Goal: Transaction & Acquisition: Purchase product/service

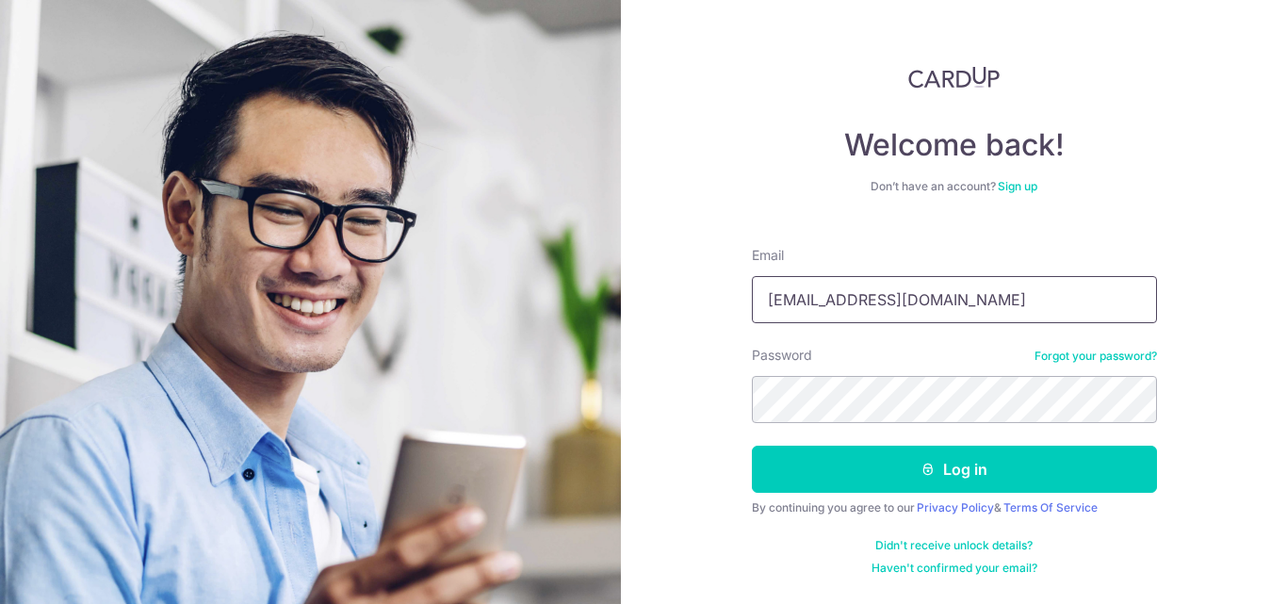
type input "[EMAIL_ADDRESS][DOMAIN_NAME]"
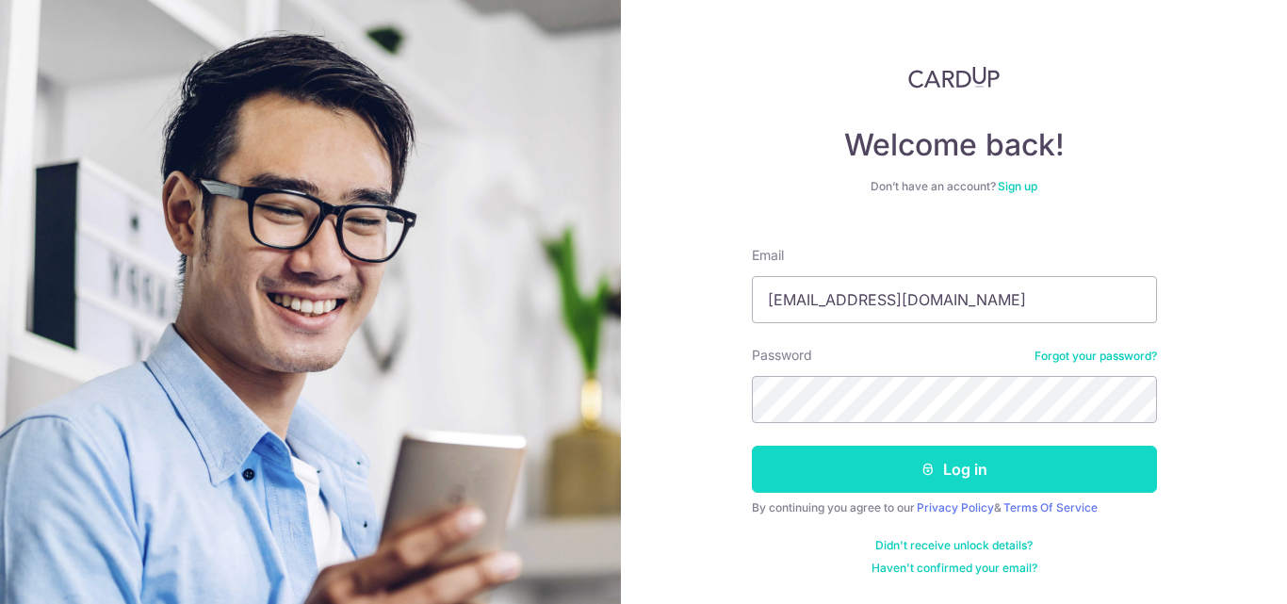
click at [930, 471] on icon "submit" at bounding box center [927, 469] width 15 height 15
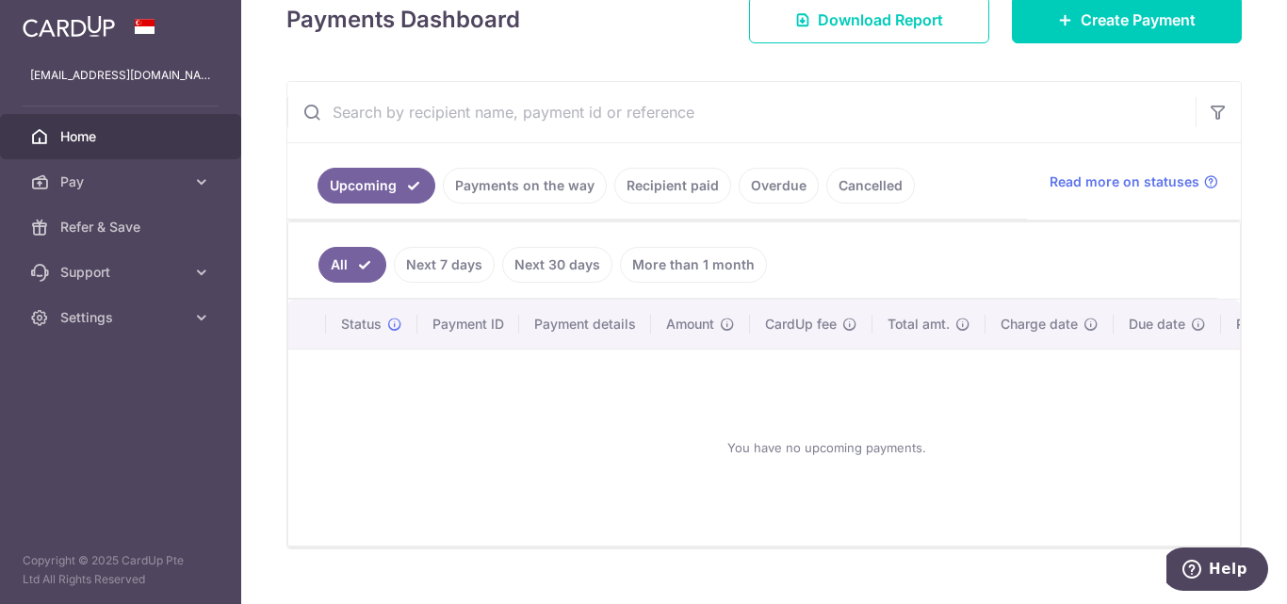
scroll to position [188, 0]
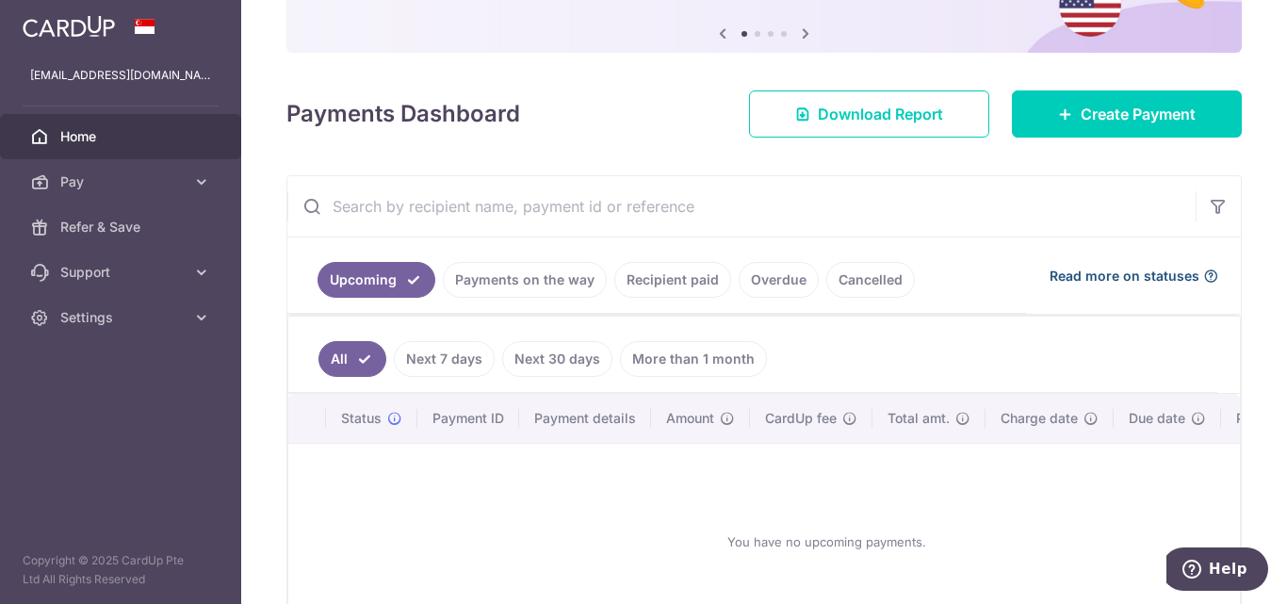
click at [1090, 278] on span "Read more on statuses" at bounding box center [1124, 276] width 150 height 19
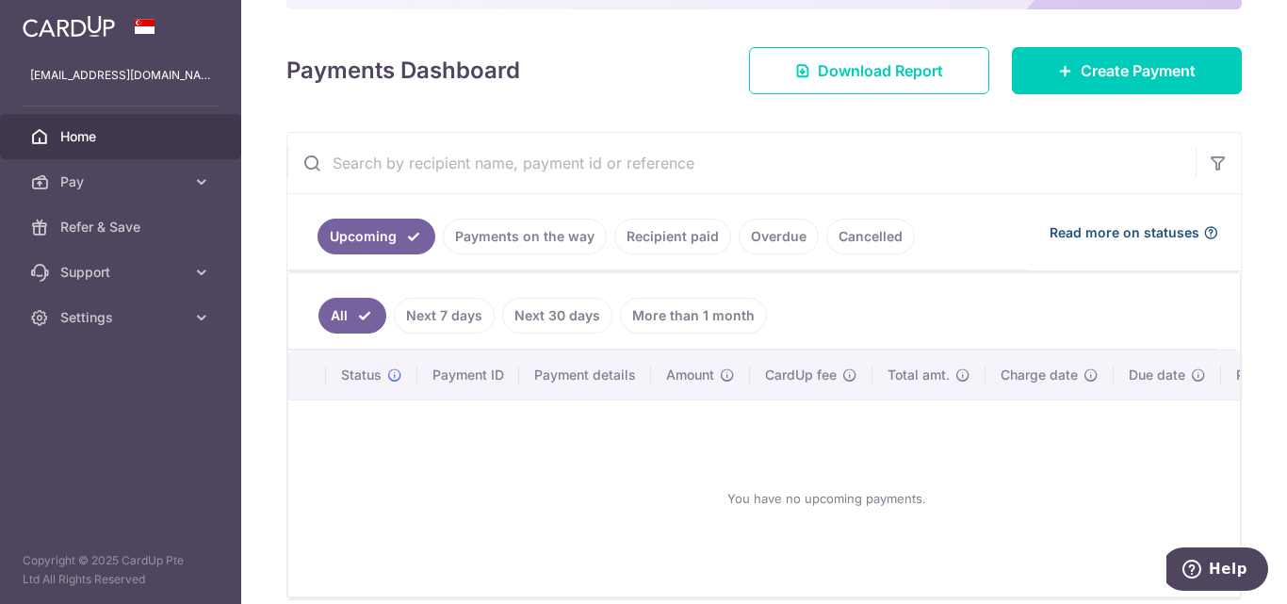
scroll to position [0, 0]
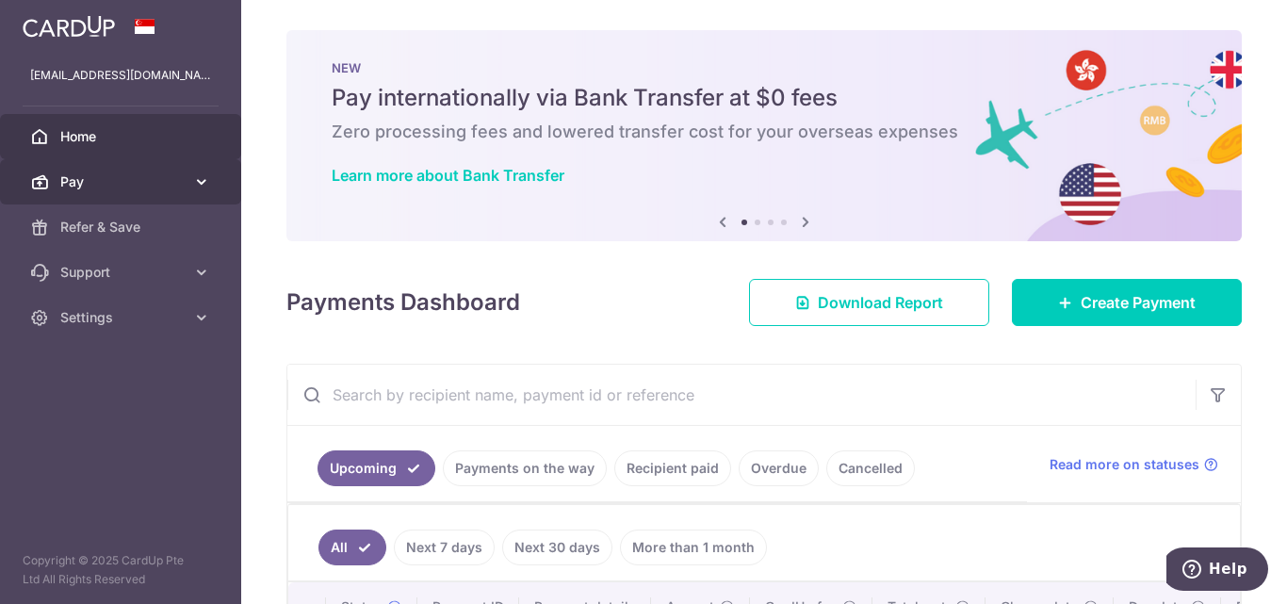
click at [79, 177] on span "Pay" at bounding box center [122, 181] width 124 height 19
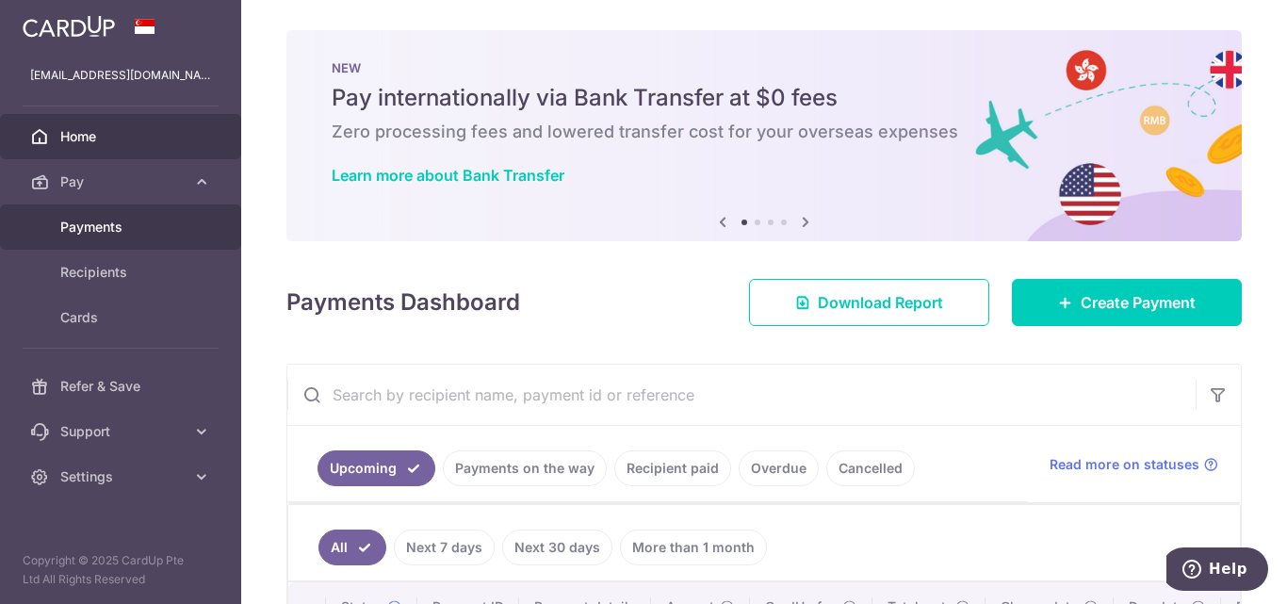
click at [92, 229] on span "Payments" at bounding box center [122, 227] width 124 height 19
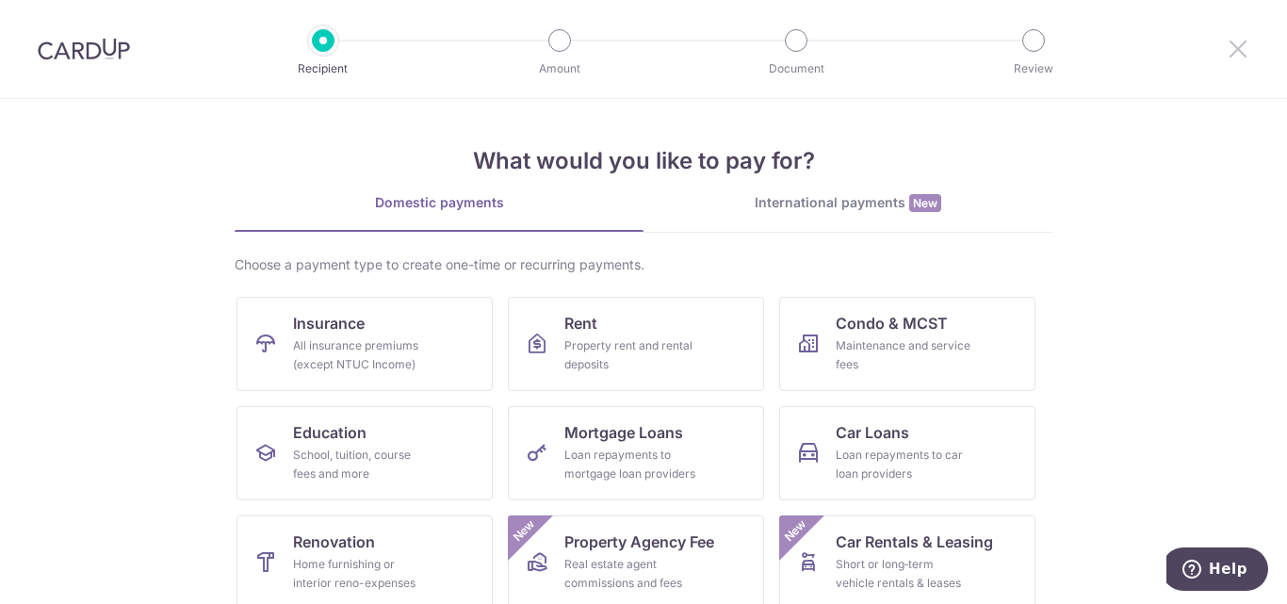
click at [1235, 46] on icon at bounding box center [1237, 49] width 23 height 24
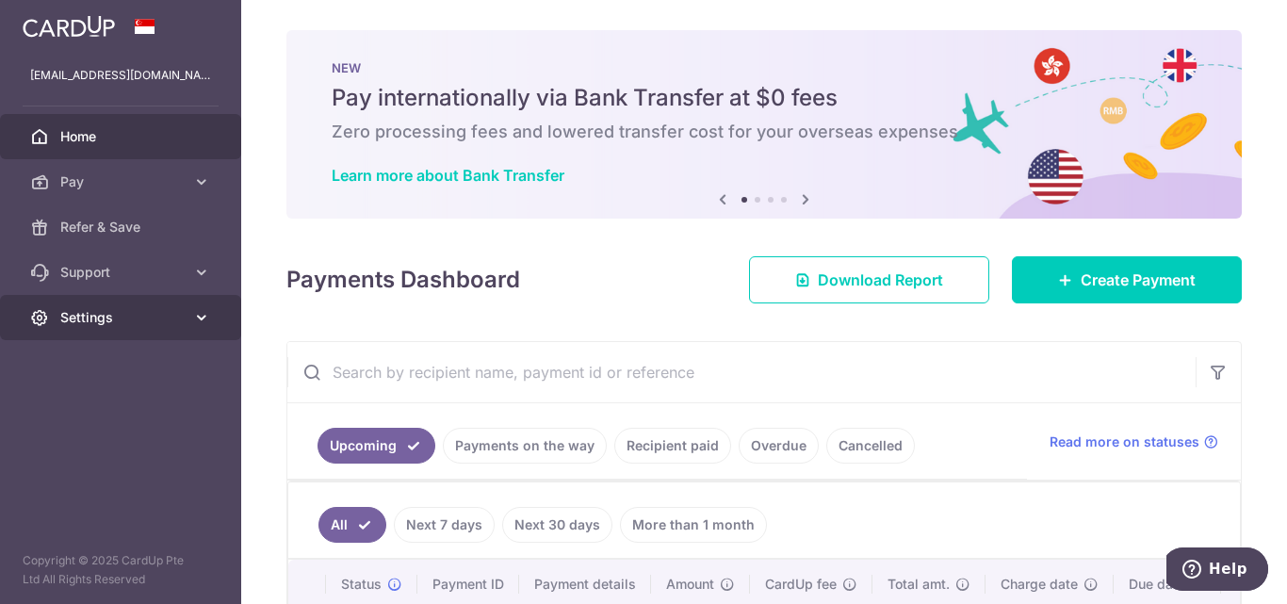
click at [108, 312] on span "Settings" at bounding box center [122, 317] width 124 height 19
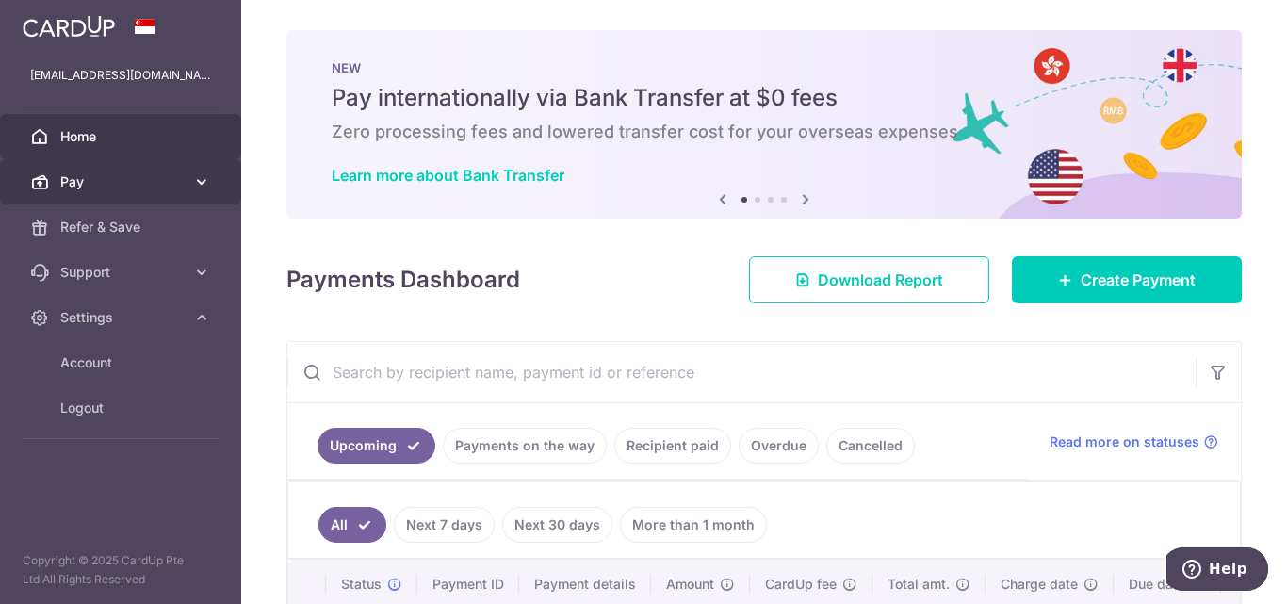
click at [90, 176] on span "Pay" at bounding box center [122, 181] width 124 height 19
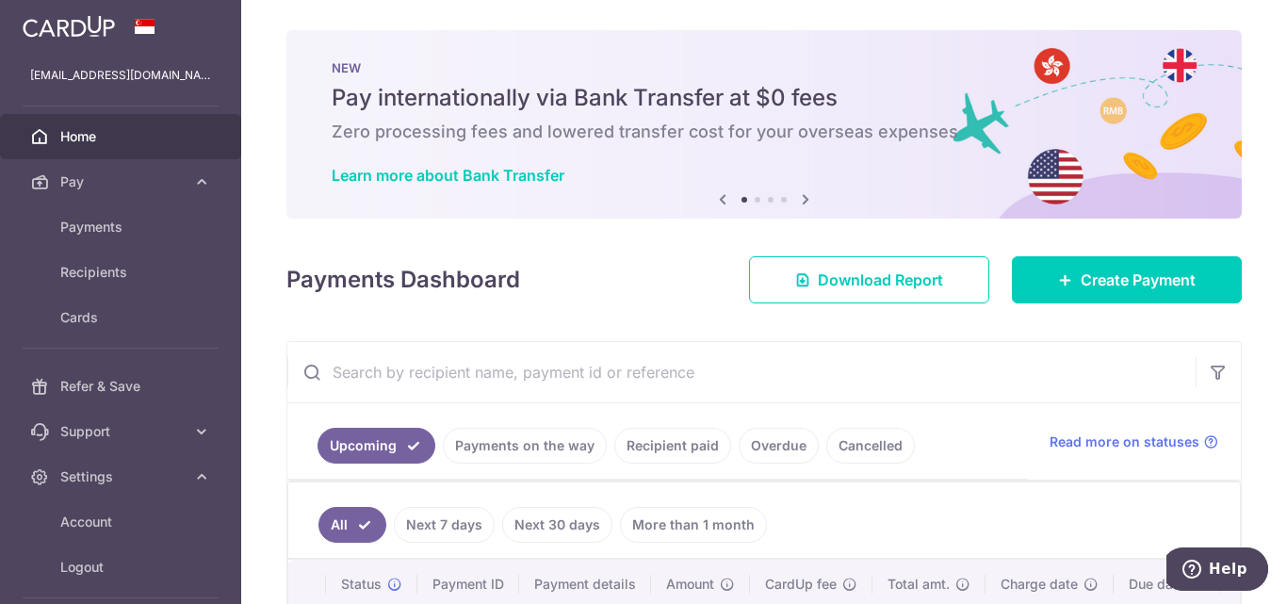
click at [84, 131] on span "Home" at bounding box center [122, 136] width 124 height 19
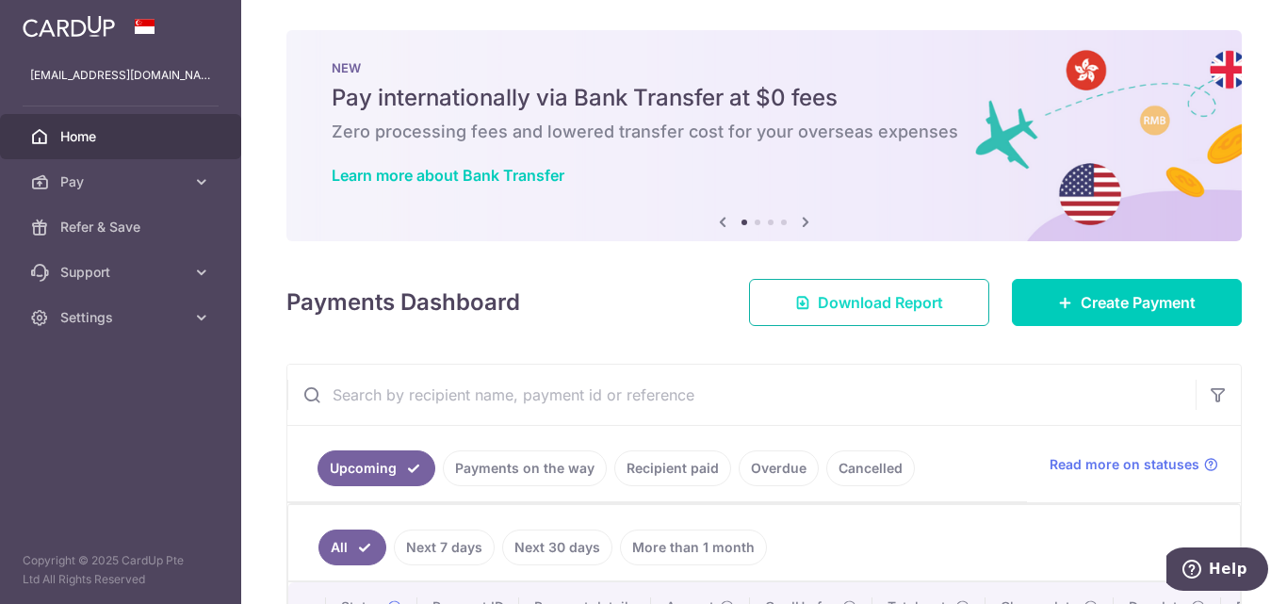
click at [914, 304] on span "Download Report" at bounding box center [880, 302] width 125 height 23
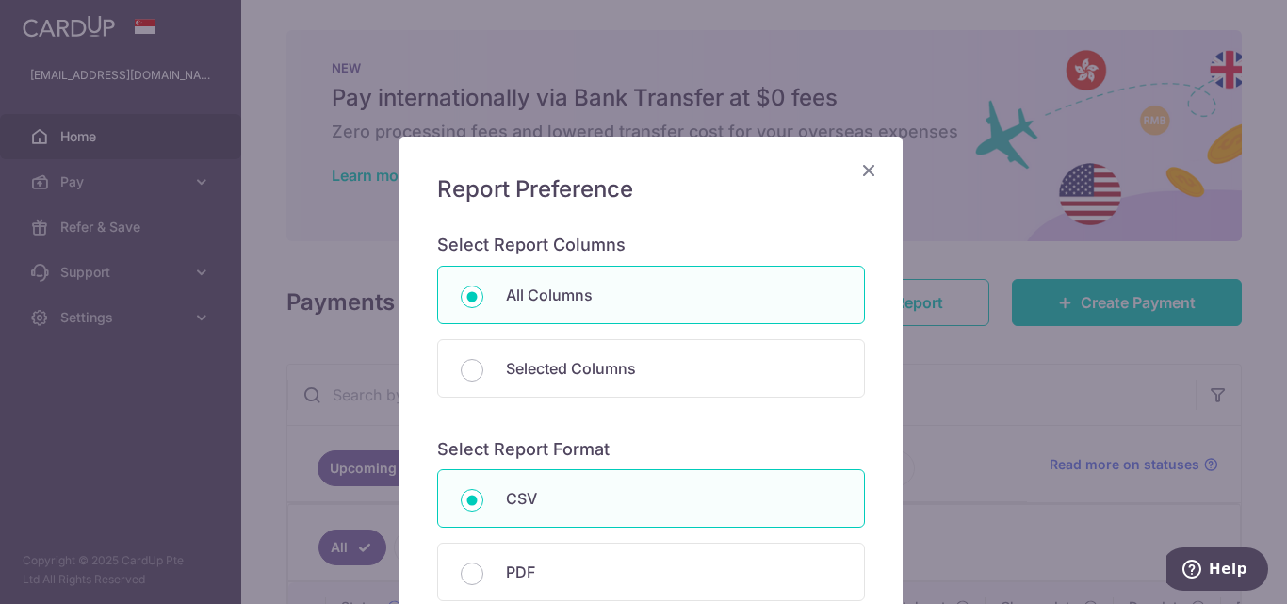
scroll to position [94, 0]
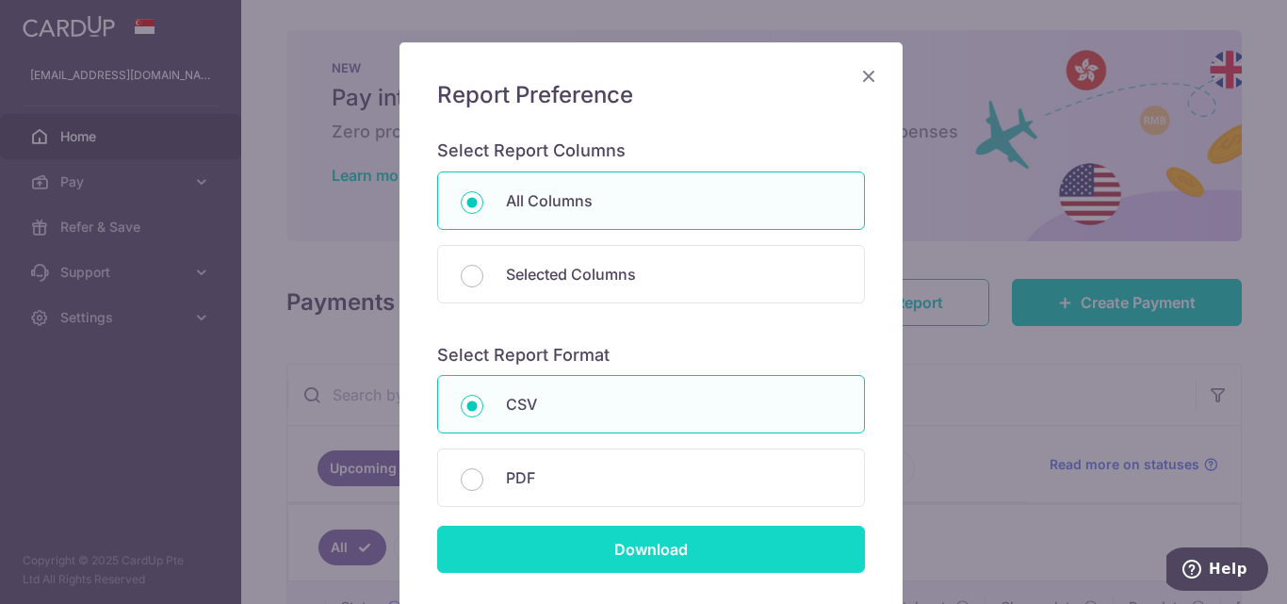
click at [575, 553] on input "Download" at bounding box center [651, 549] width 428 height 47
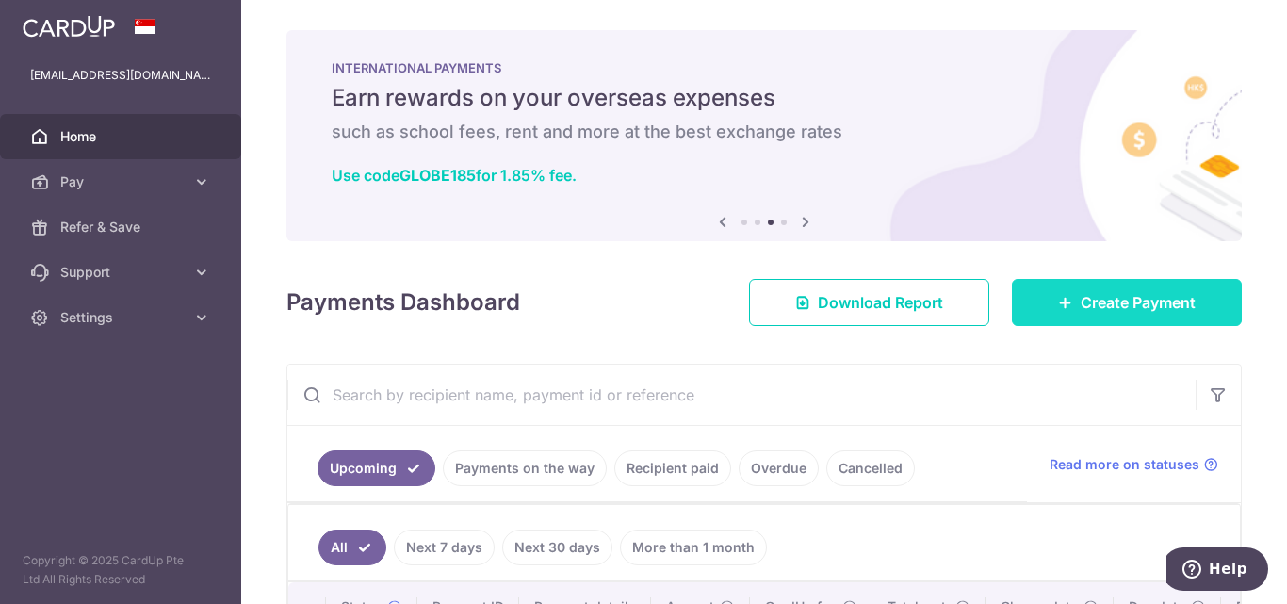
click at [1112, 297] on span "Create Payment" at bounding box center [1137, 302] width 115 height 23
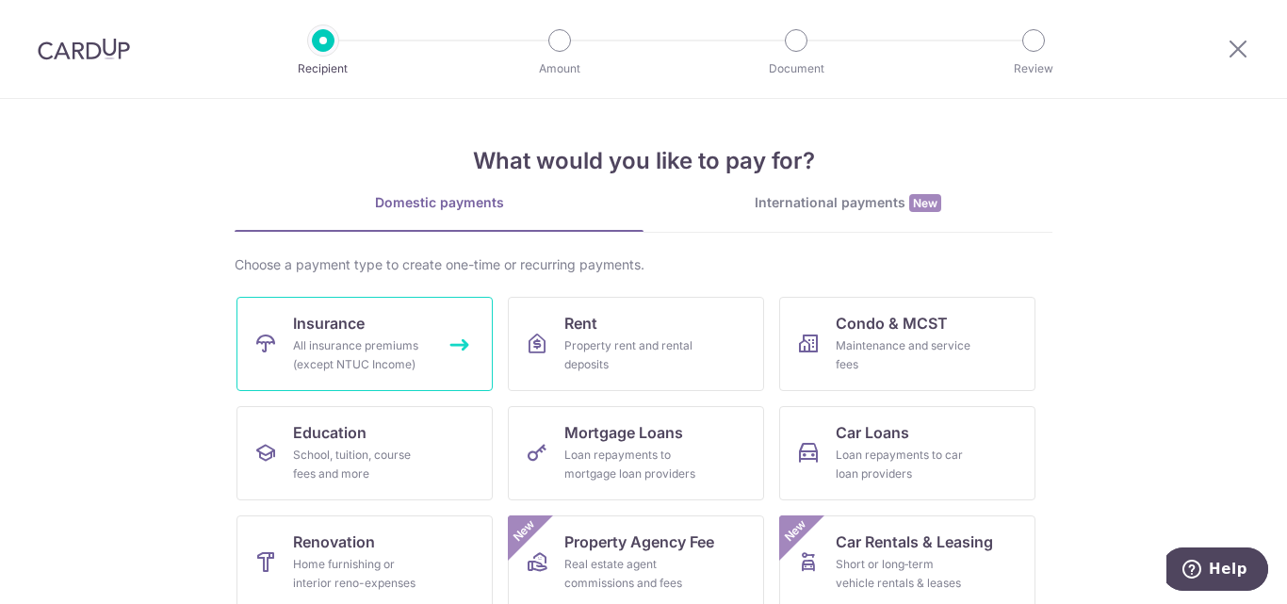
click at [378, 338] on div "All insurance premiums (except NTUC Income)" at bounding box center [361, 355] width 136 height 38
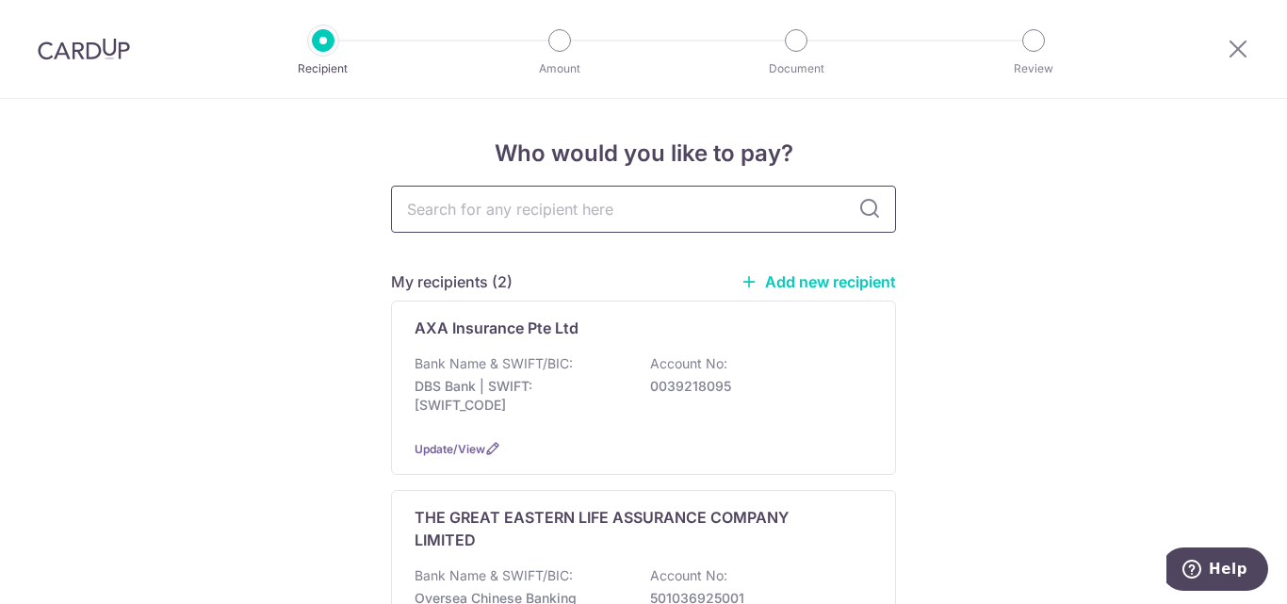
click at [559, 219] on input "text" at bounding box center [643, 209] width 505 height 47
type input "PRUD"
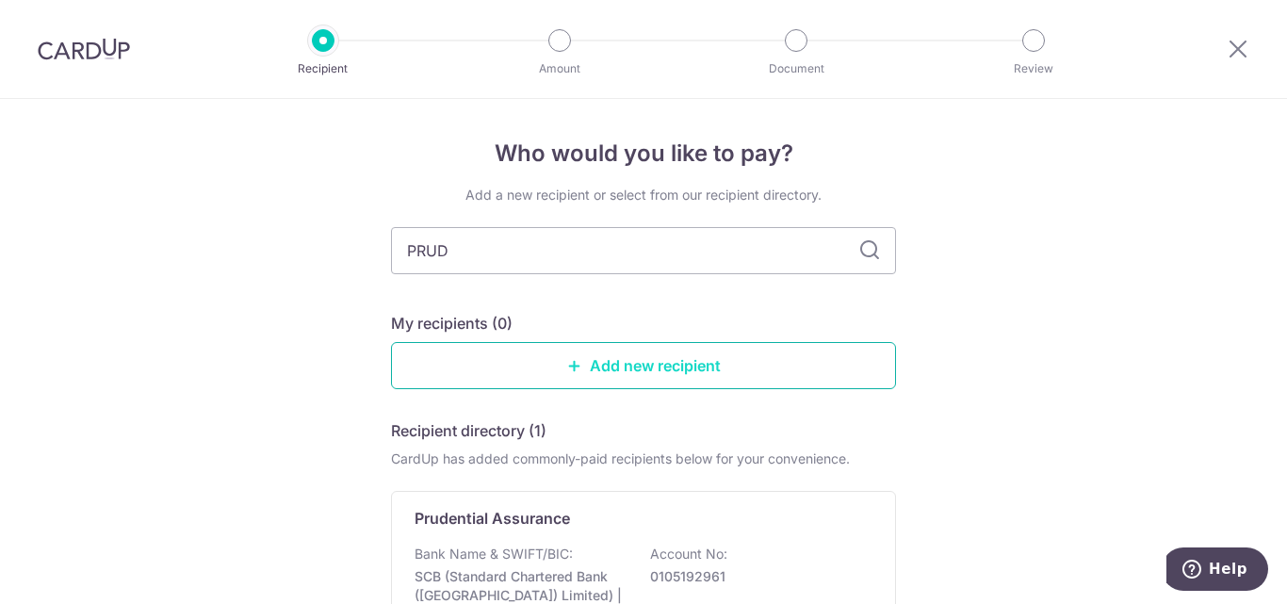
scroll to position [188, 0]
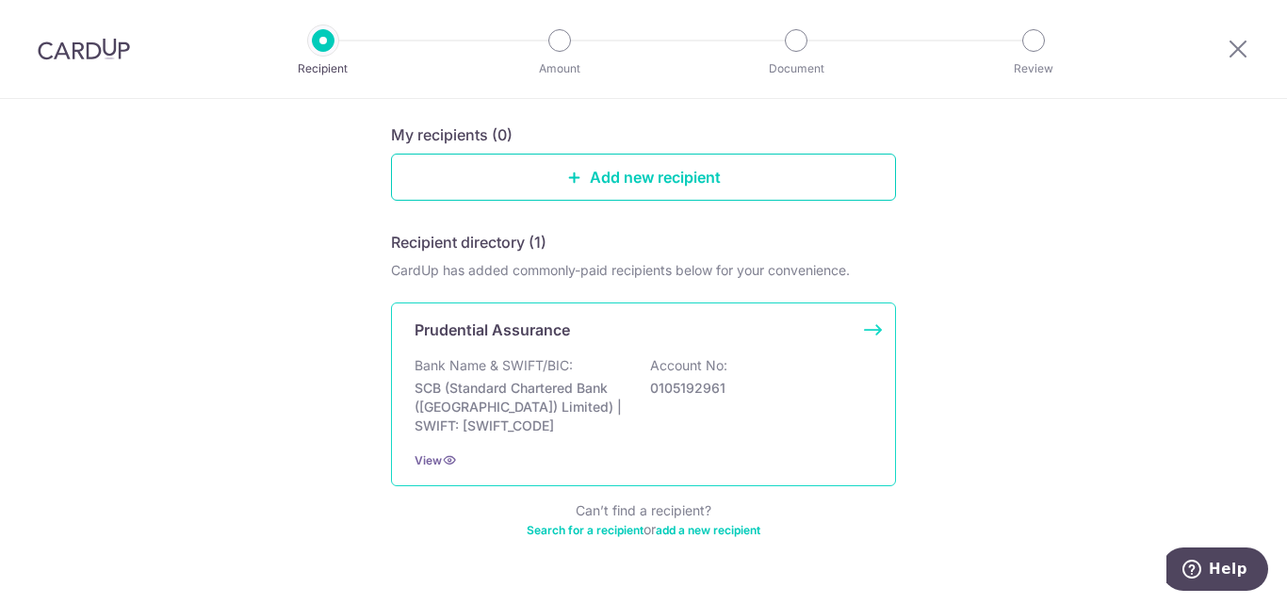
click at [576, 376] on div "Bank Name & SWIFT/BIC: SCB (Standard Chartered Bank (Singapore) Limited) | SWIF…" at bounding box center [643, 395] width 458 height 79
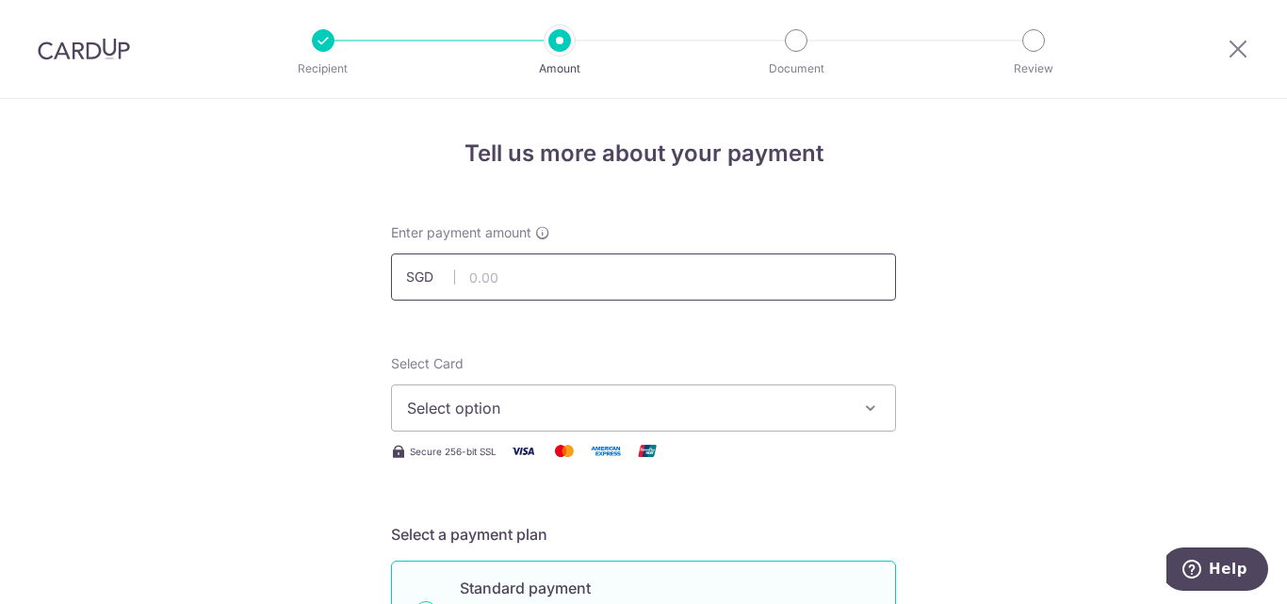
click at [487, 278] on input "text" at bounding box center [643, 276] width 505 height 47
type input "814.02"
click at [562, 411] on span "Select option" at bounding box center [626, 408] width 439 height 23
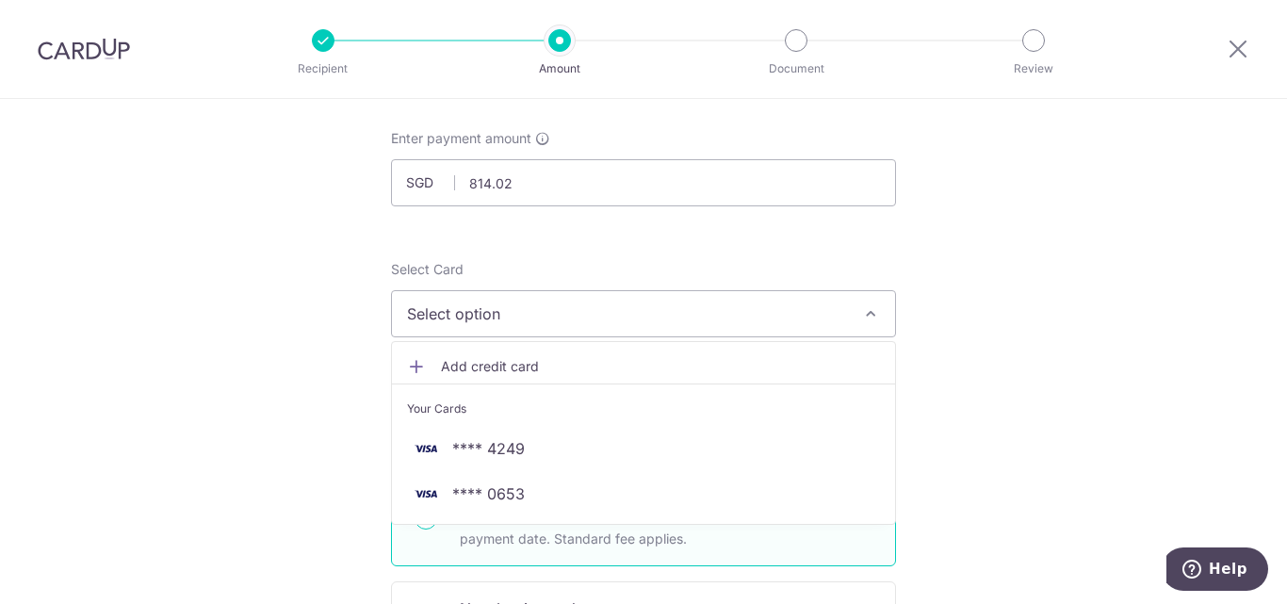
scroll to position [188, 0]
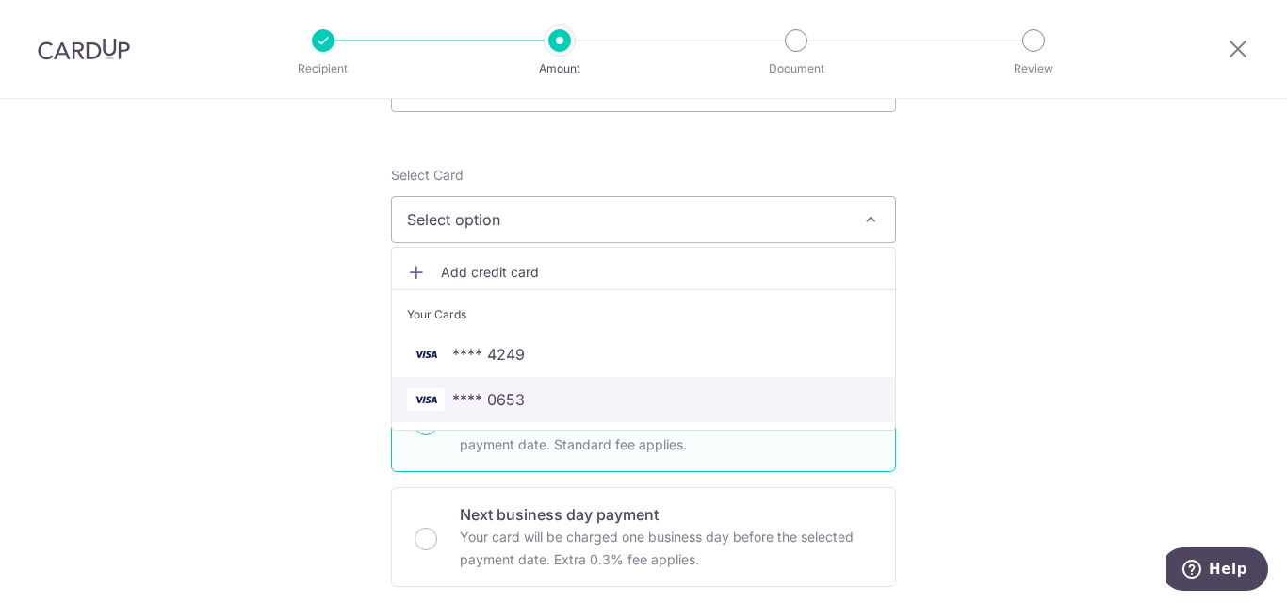
click at [547, 394] on span "**** 0653" at bounding box center [643, 399] width 473 height 23
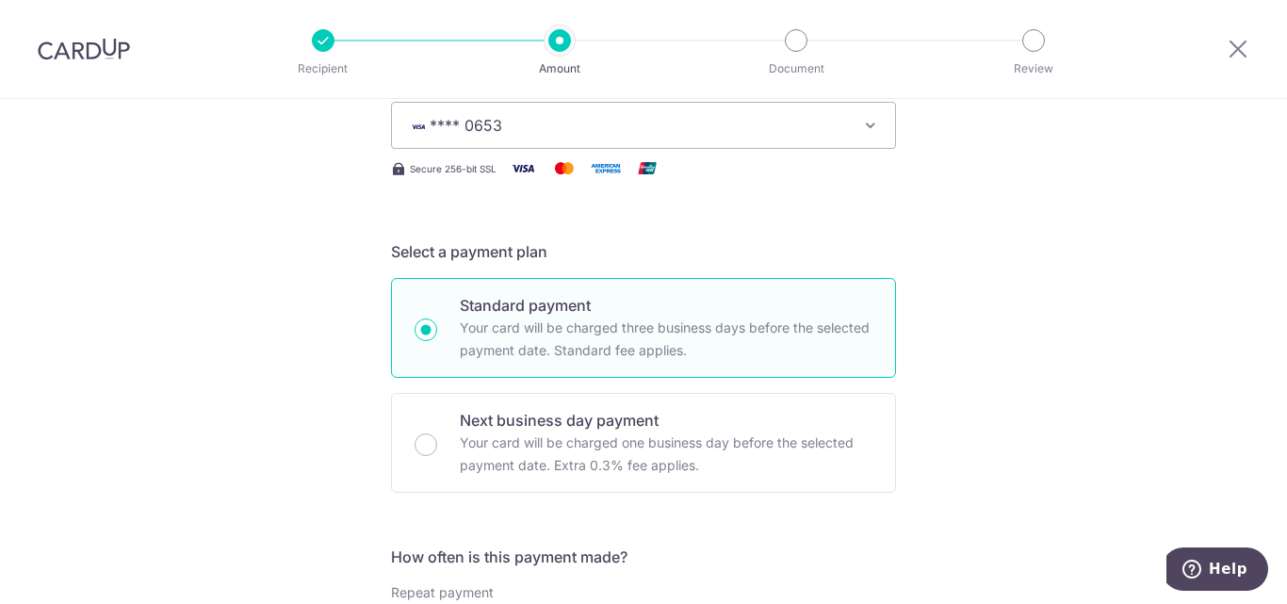
scroll to position [471, 0]
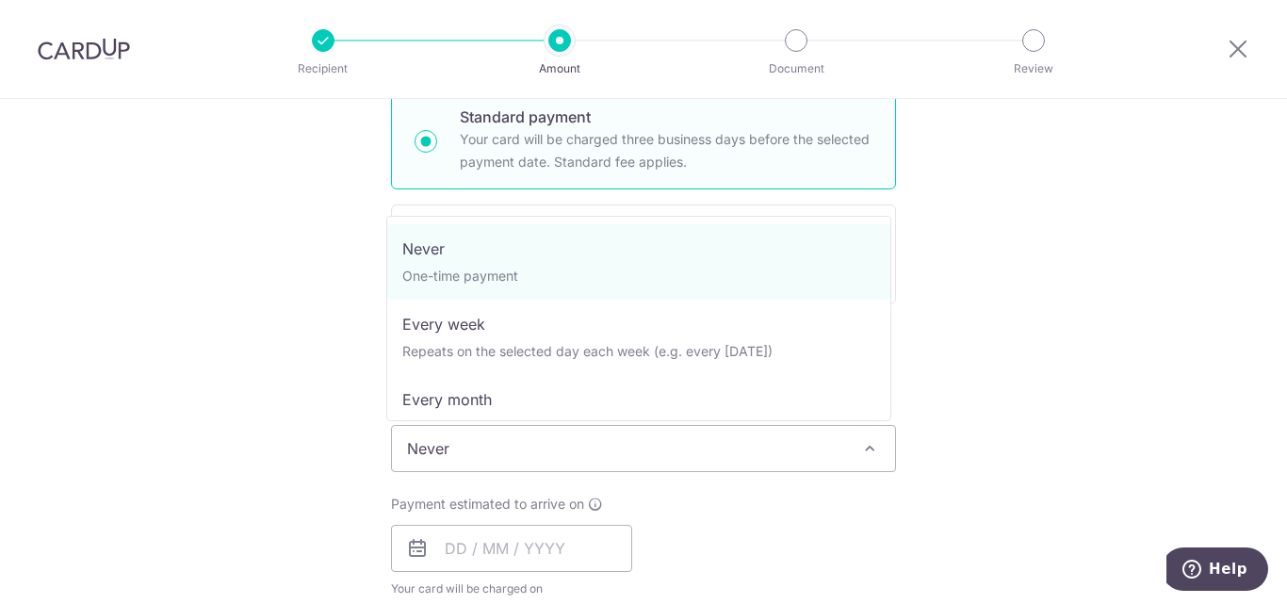
click at [614, 439] on span "Never" at bounding box center [643, 448] width 503 height 45
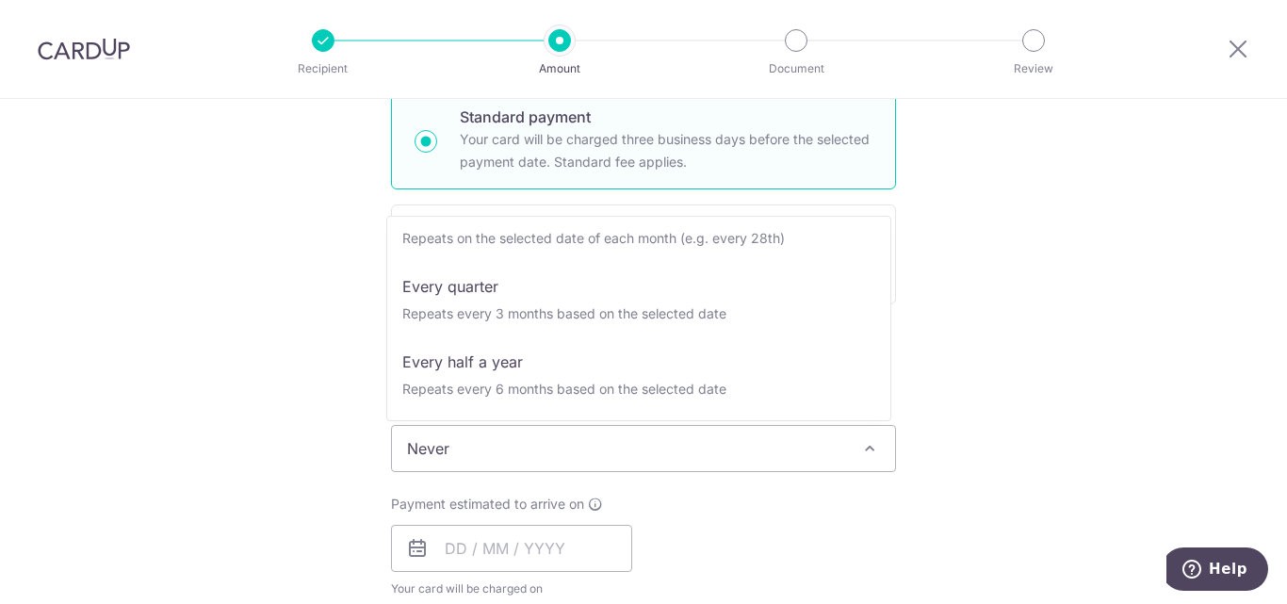
scroll to position [264, 0]
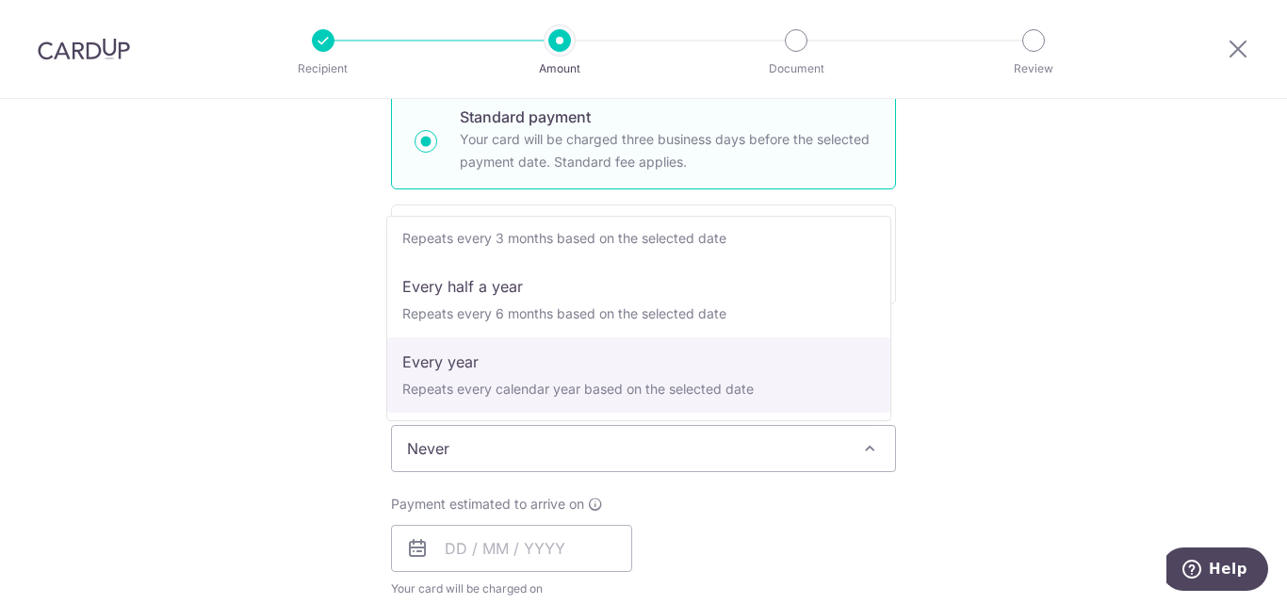
select select "6"
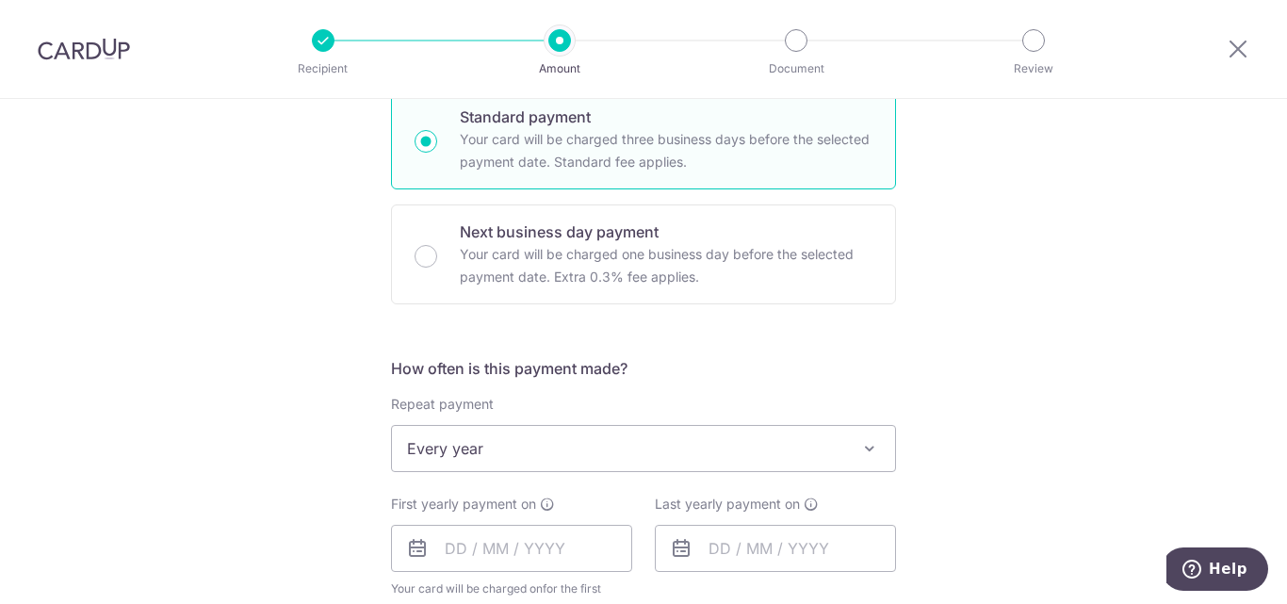
scroll to position [659, 0]
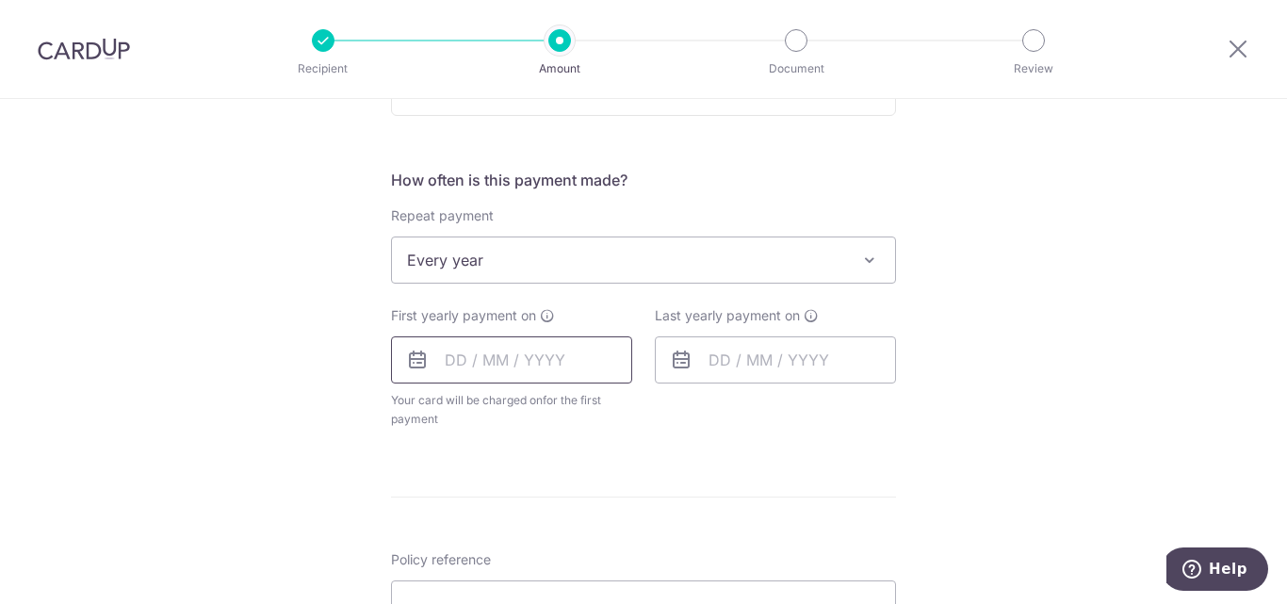
click at [447, 357] on input "text" at bounding box center [511, 359] width 241 height 47
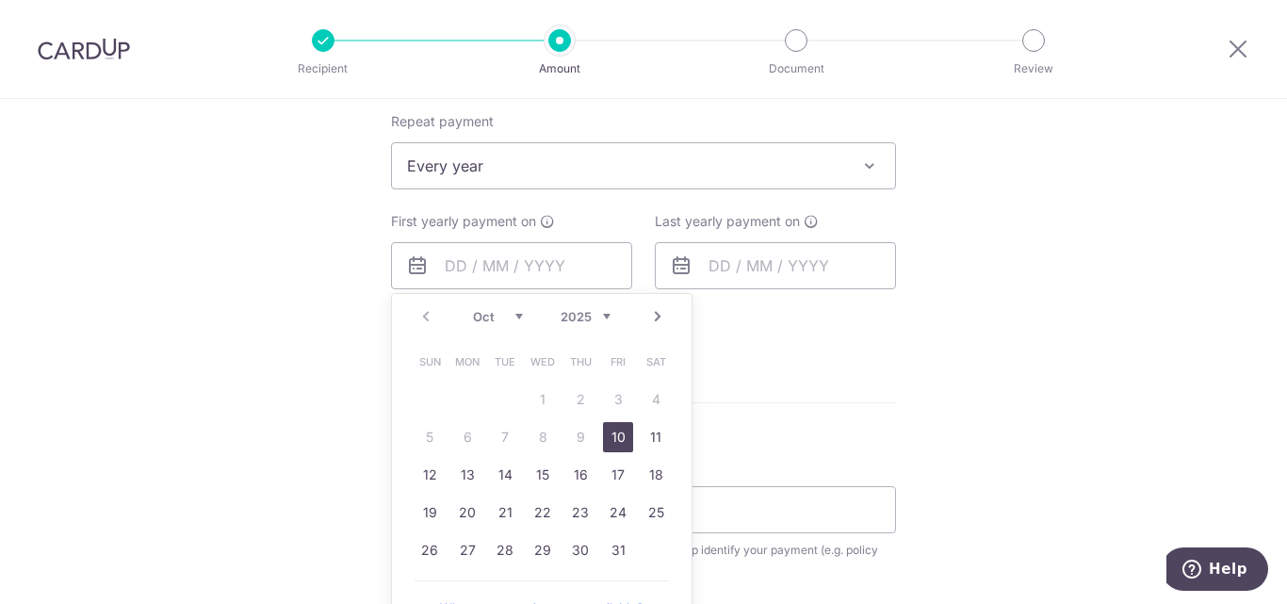
click at [615, 437] on link "10" at bounding box center [618, 437] width 30 height 30
type input "[DATE]"
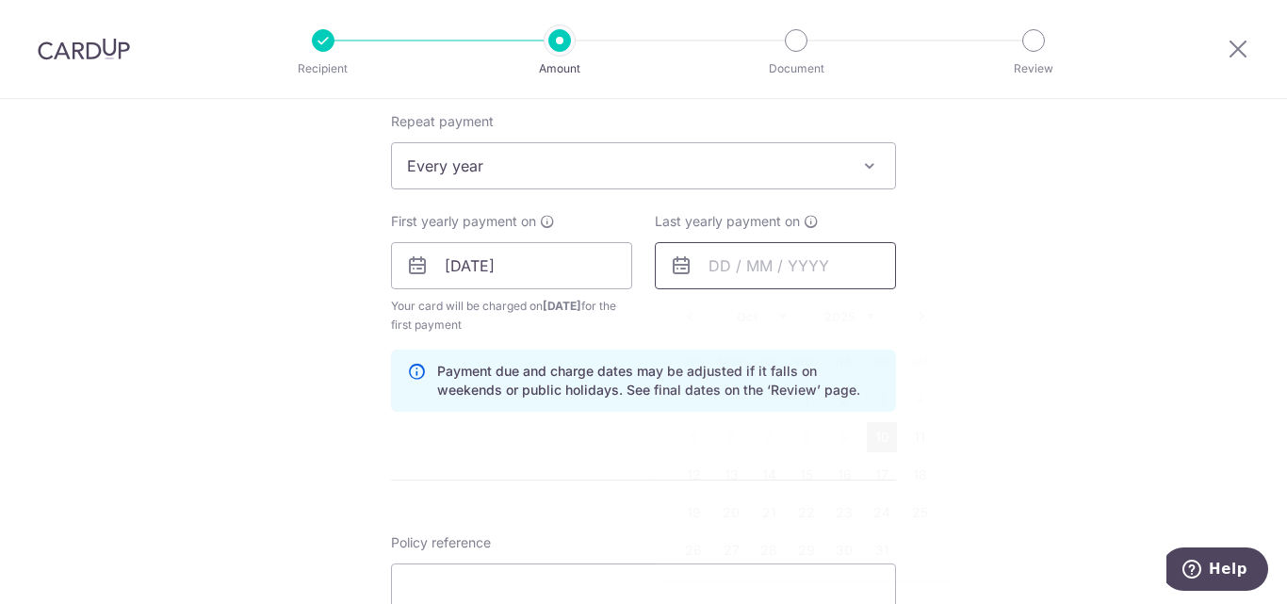
click at [776, 268] on input "text" at bounding box center [775, 265] width 241 height 47
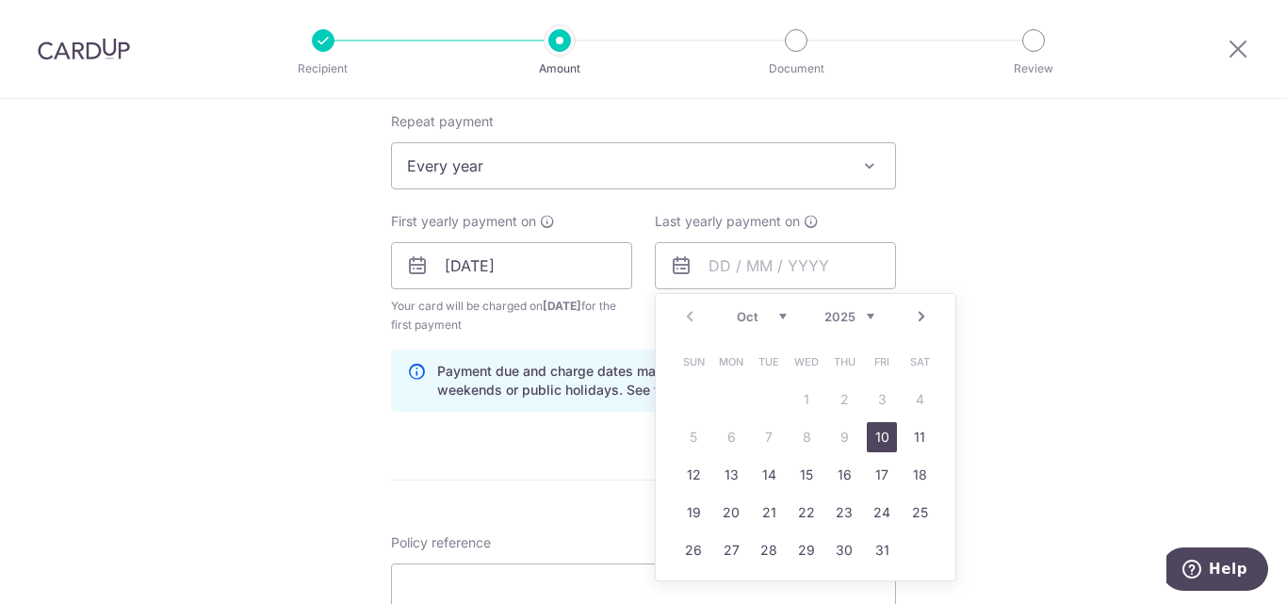
click at [862, 317] on select "2025 2026 2027 2028 2029 2030 2031 2032 2033 2034 2035" at bounding box center [849, 316] width 50 height 15
click at [962, 267] on div "Tell us more about your payment Enter payment amount SGD 814.02 814.02 Select C…" at bounding box center [643, 245] width 1287 height 1800
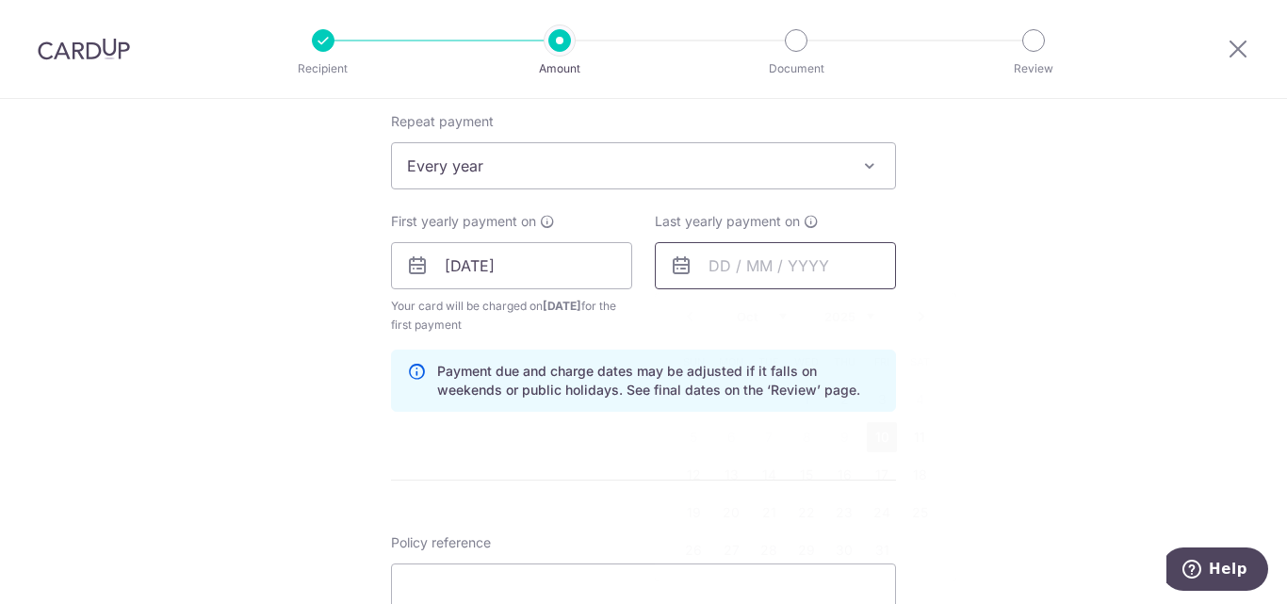
click at [732, 273] on input "text" at bounding box center [775, 265] width 241 height 47
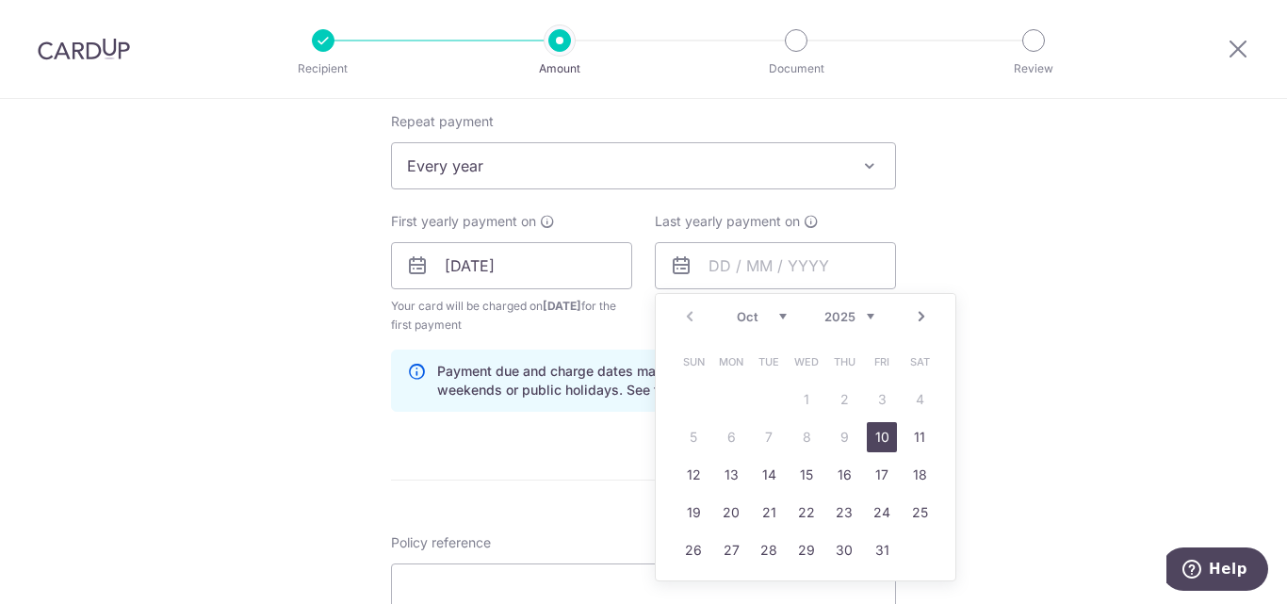
click at [873, 433] on link "10" at bounding box center [882, 437] width 30 height 30
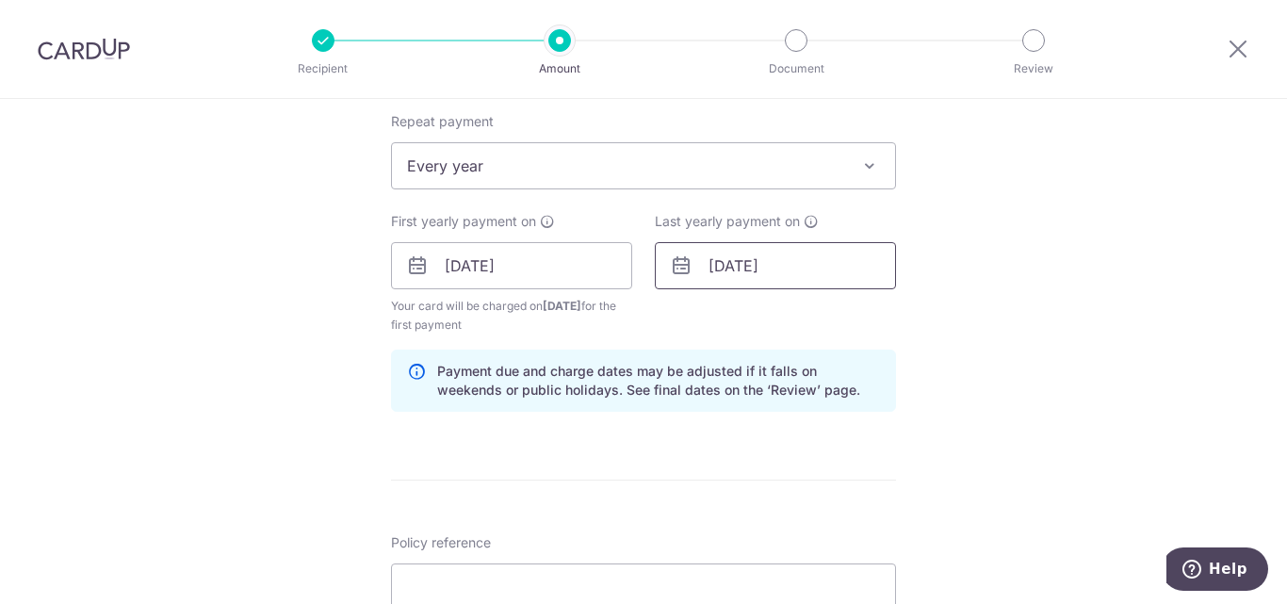
click at [771, 266] on input "[DATE]" at bounding box center [775, 265] width 241 height 47
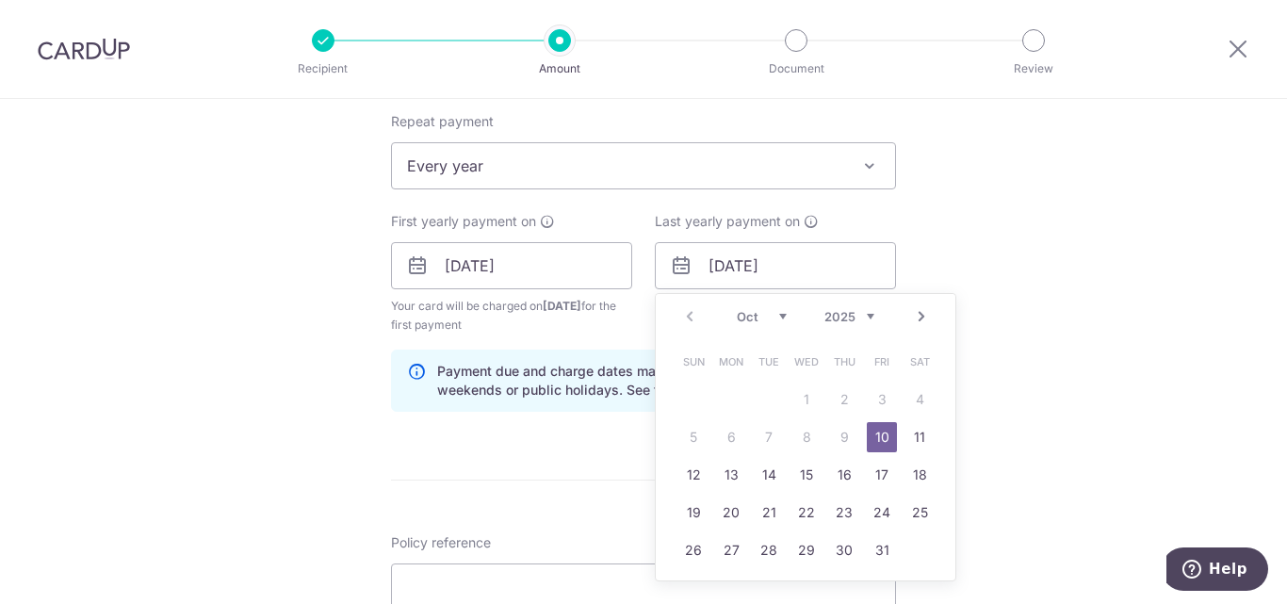
click at [864, 317] on select "2025 2026 2027 2028 2029 2030 2031 2032 2033 2034 2035" at bounding box center [849, 316] width 50 height 15
click at [687, 473] on link "10" at bounding box center [693, 475] width 30 height 30
type input "10/10/2027"
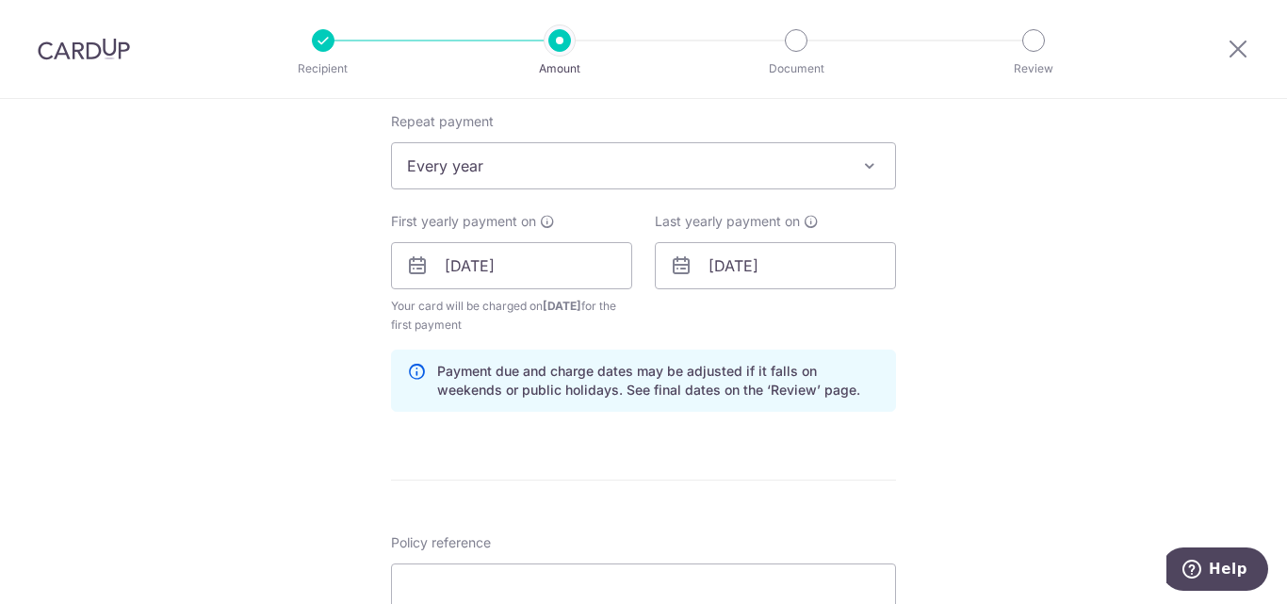
click at [1051, 362] on div "Tell us more about your payment Enter payment amount SGD 814.02 814.02 Select C…" at bounding box center [643, 245] width 1287 height 1800
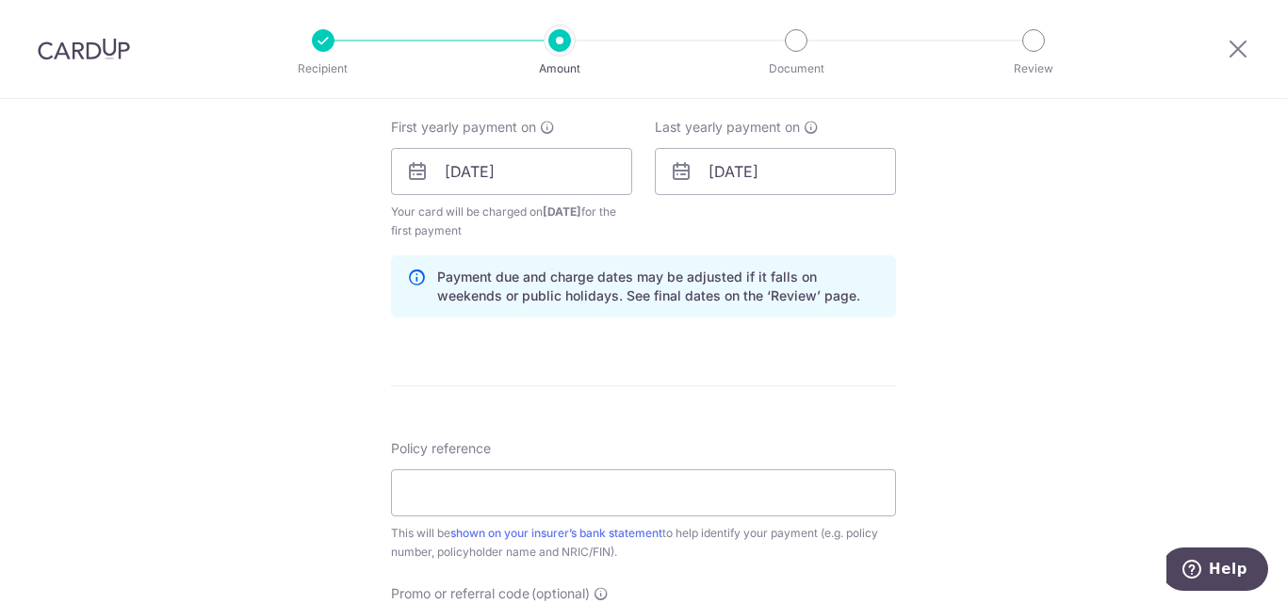
scroll to position [942, 0]
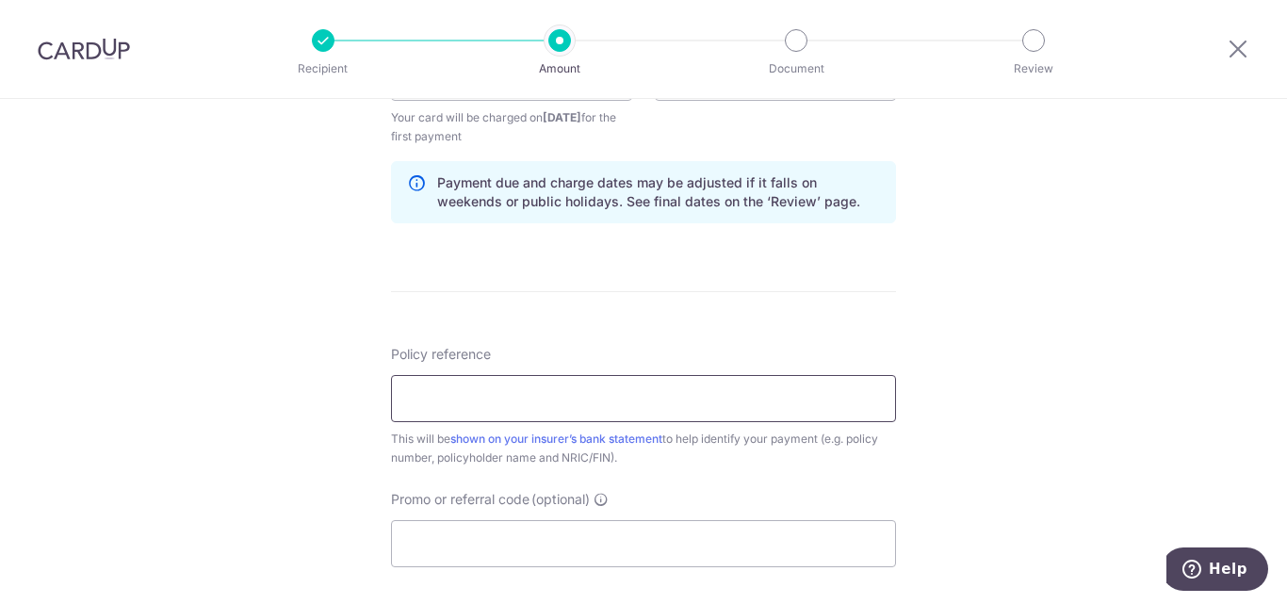
click at [674, 386] on input "Policy reference" at bounding box center [643, 398] width 505 height 47
paste input "818.2"
type input "818.2"
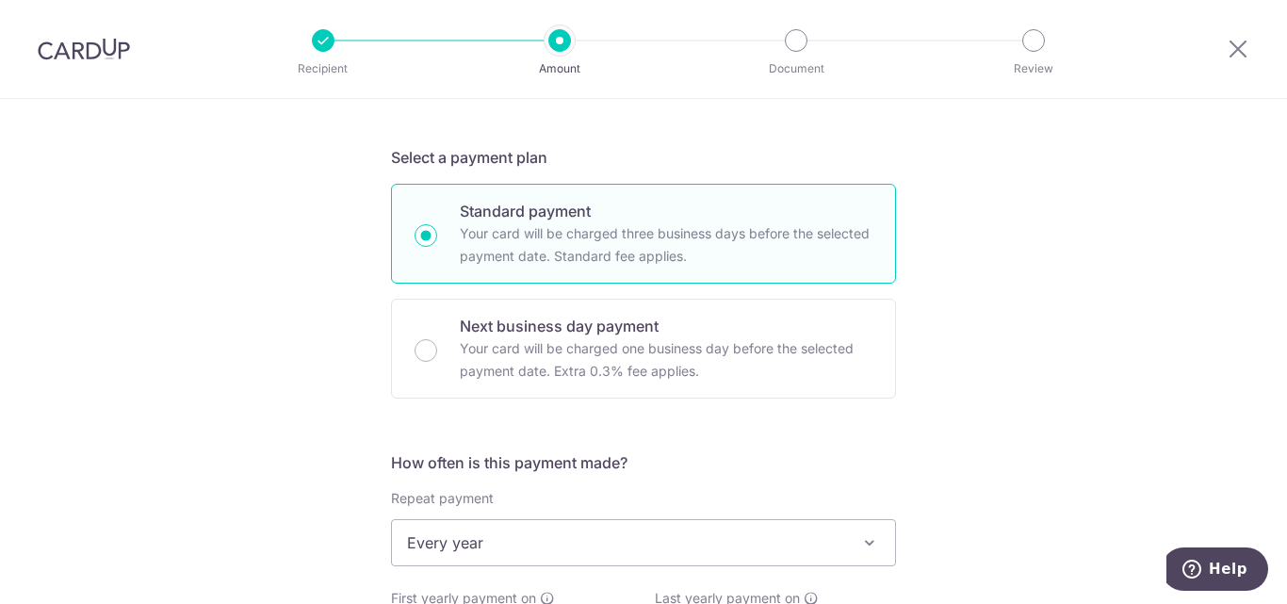
scroll to position [0, 0]
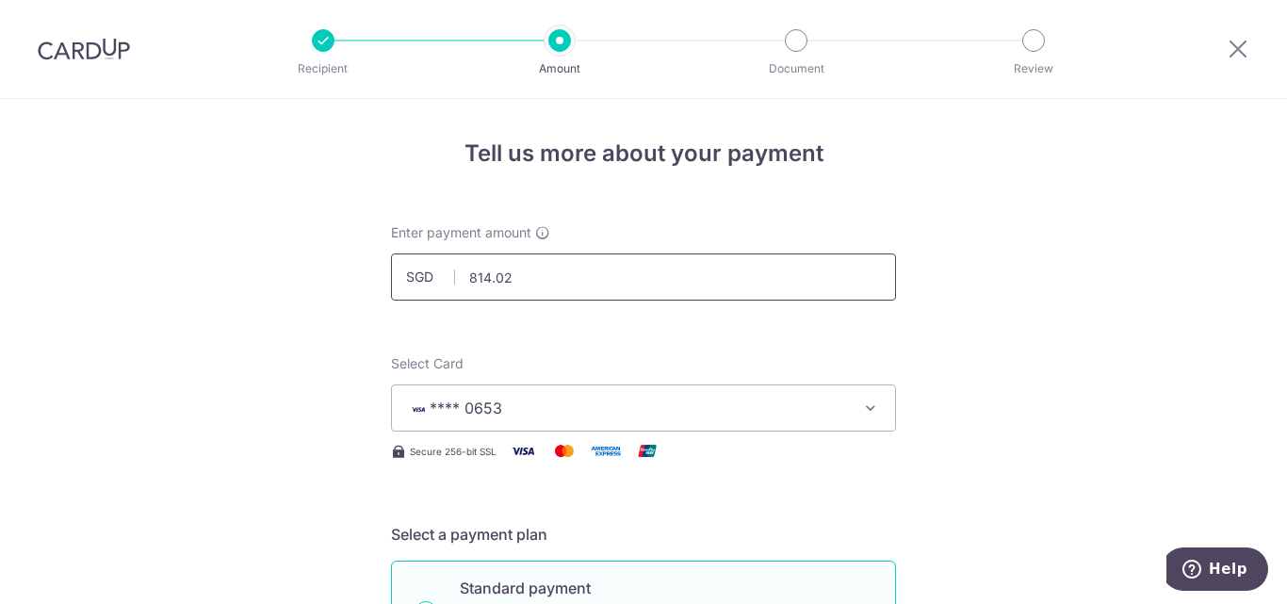
drag, startPoint x: 526, startPoint y: 276, endPoint x: 303, endPoint y: 250, distance: 223.9
paste input "8."
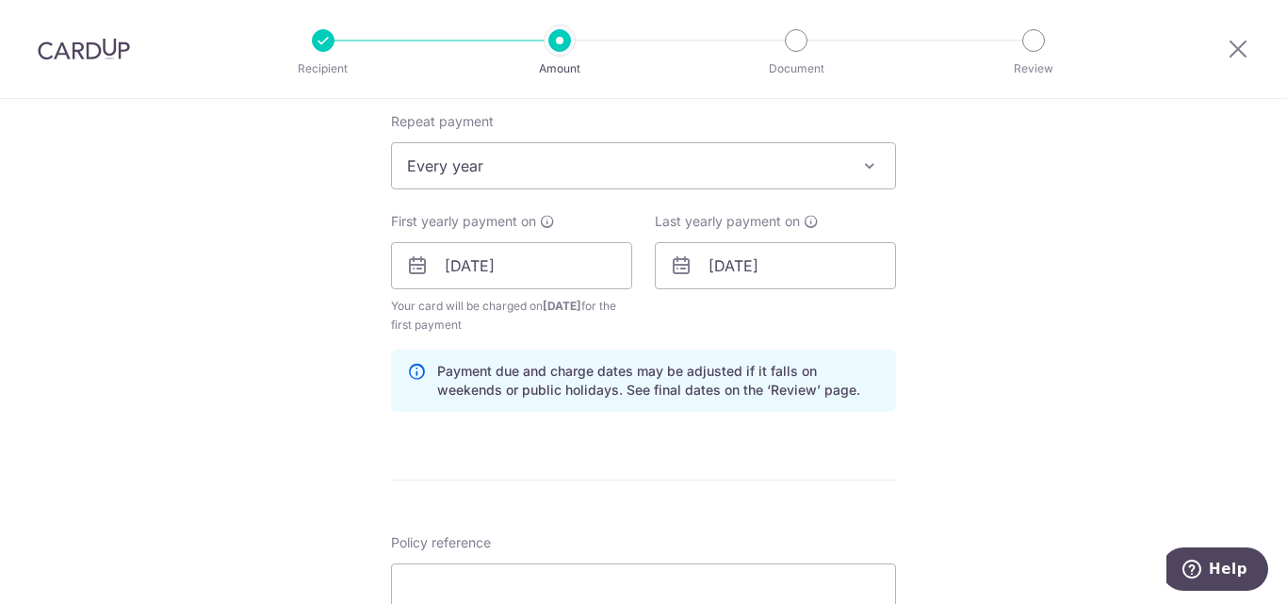
scroll to position [848, 0]
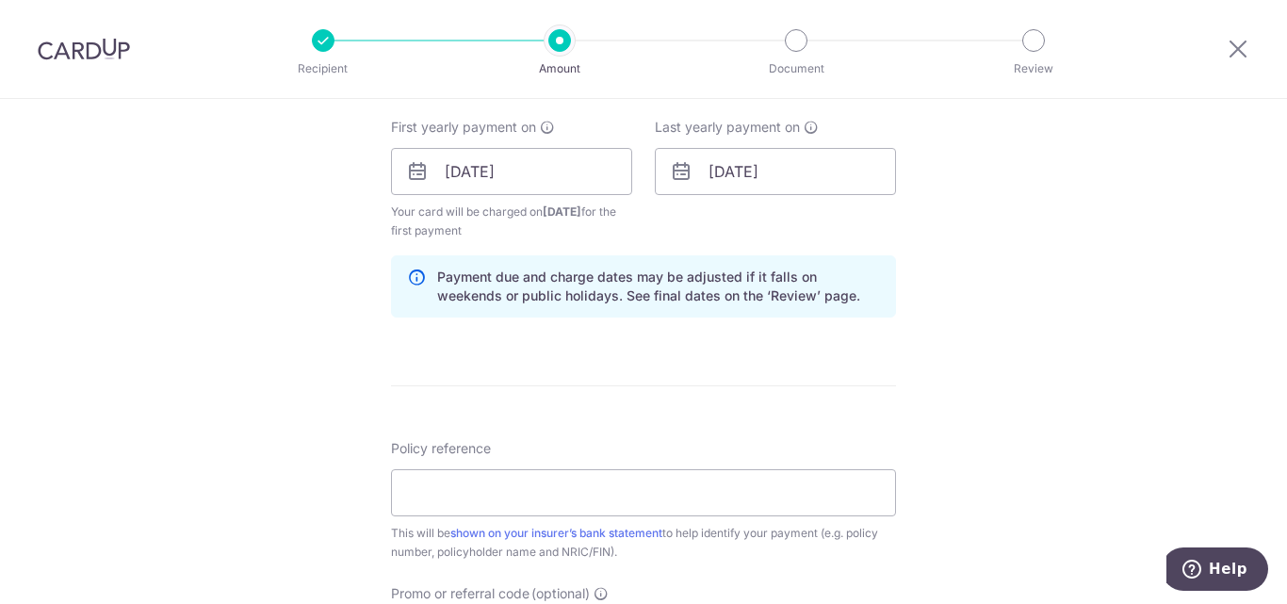
type input "818.20"
click at [510, 483] on input "Policy reference" at bounding box center [643, 492] width 505 height 47
paste input "32007451"
type input "32007451"
click at [633, 439] on div "Policy reference 32007451 8/35 This will be shown on your insurer’s bank statem…" at bounding box center [643, 500] width 505 height 122
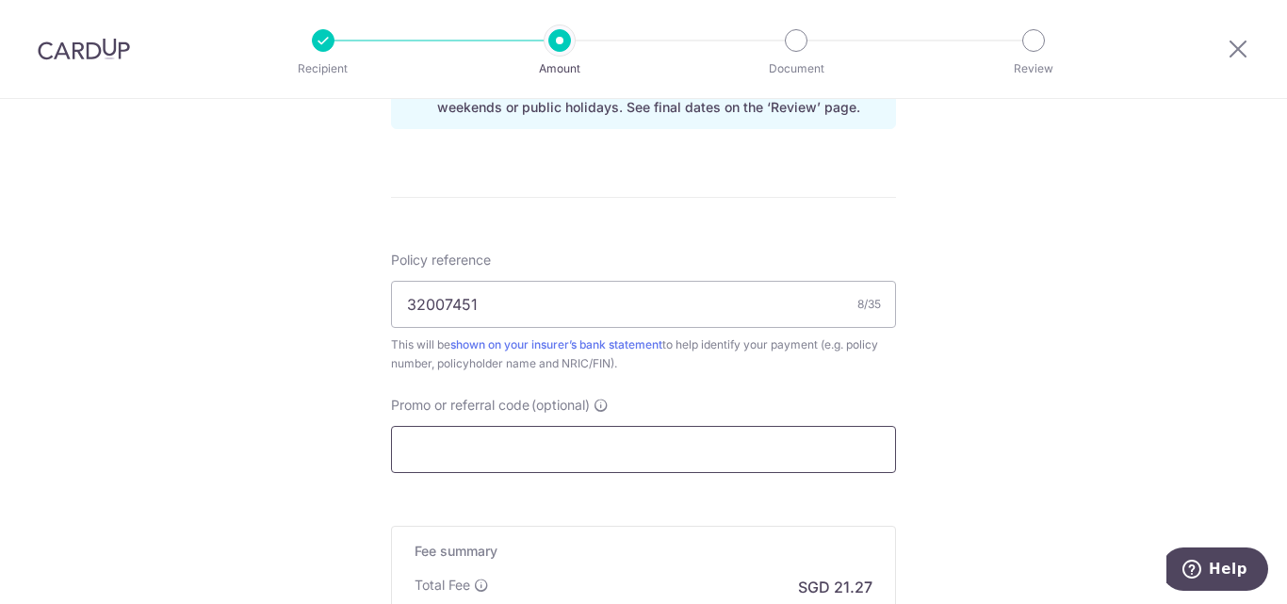
scroll to position [1130, 0]
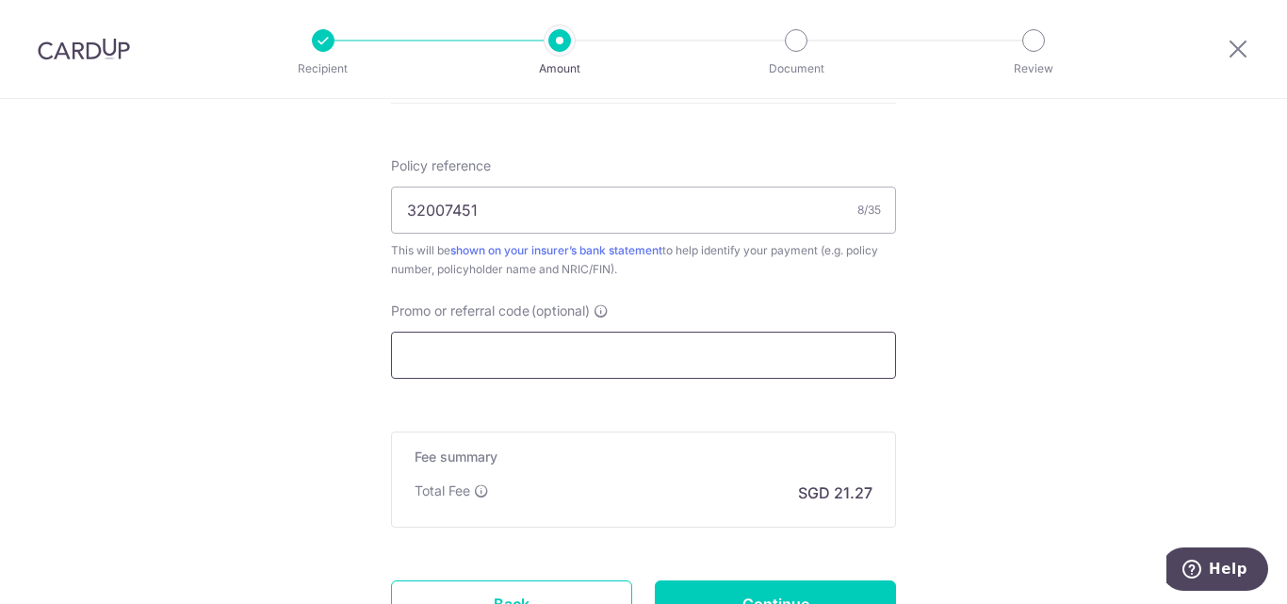
click at [610, 364] on input "Promo or referral code (optional)" at bounding box center [643, 355] width 505 height 47
paste input "REC185"
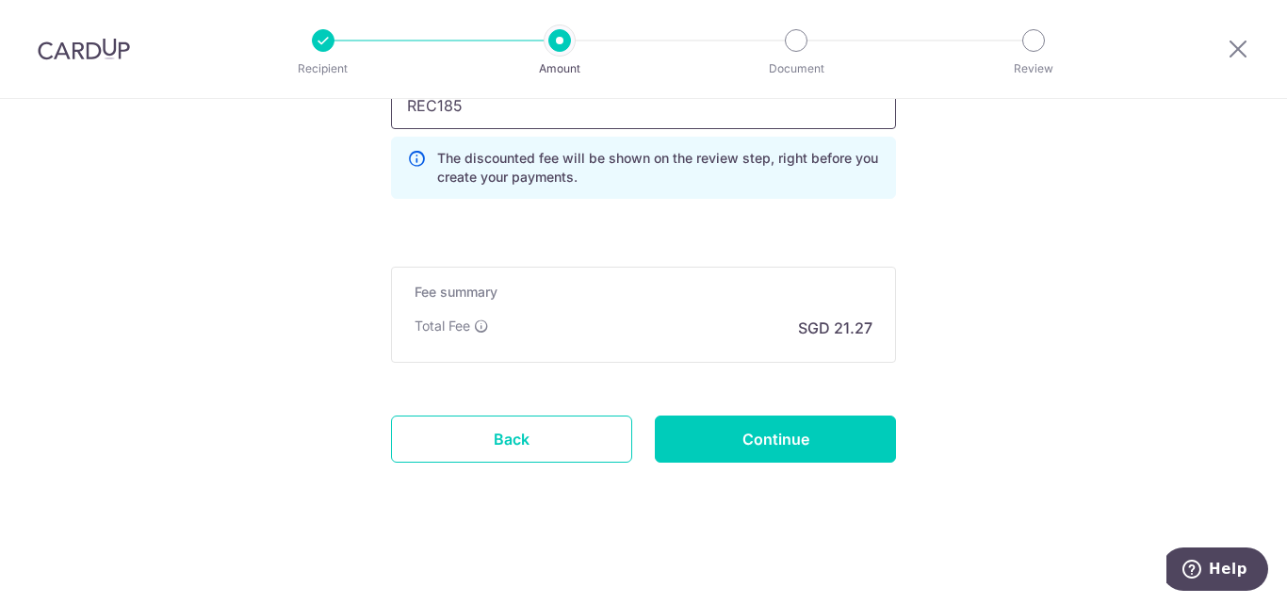
scroll to position [1192, 0]
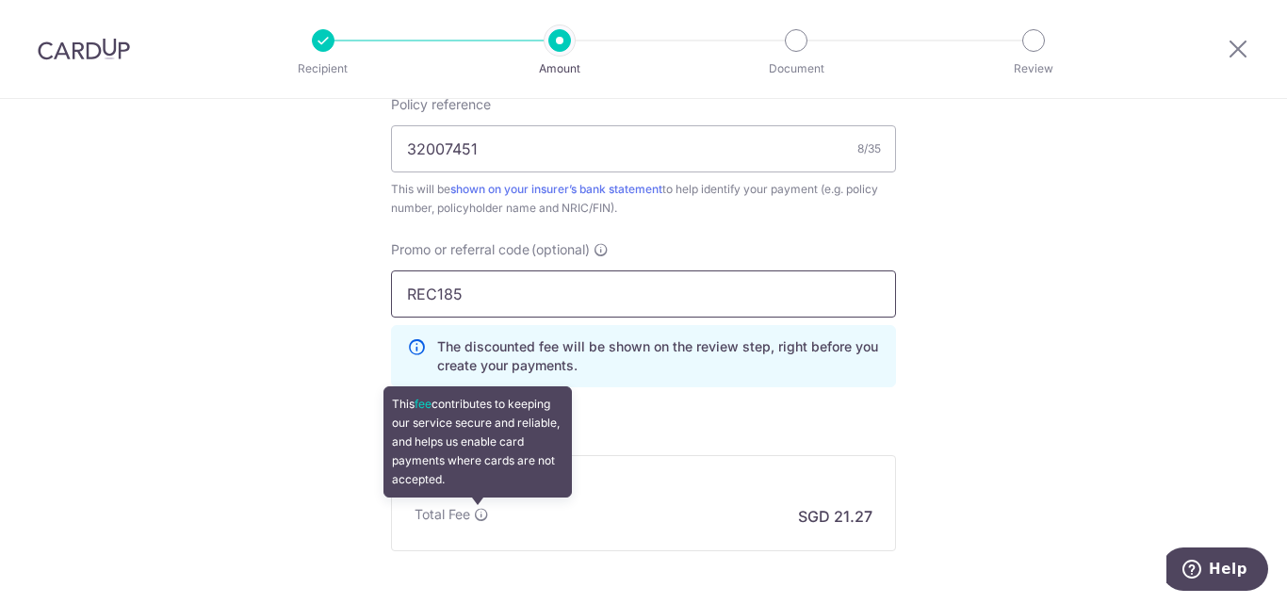
type input "REC185"
click at [479, 512] on icon at bounding box center [481, 514] width 15 height 15
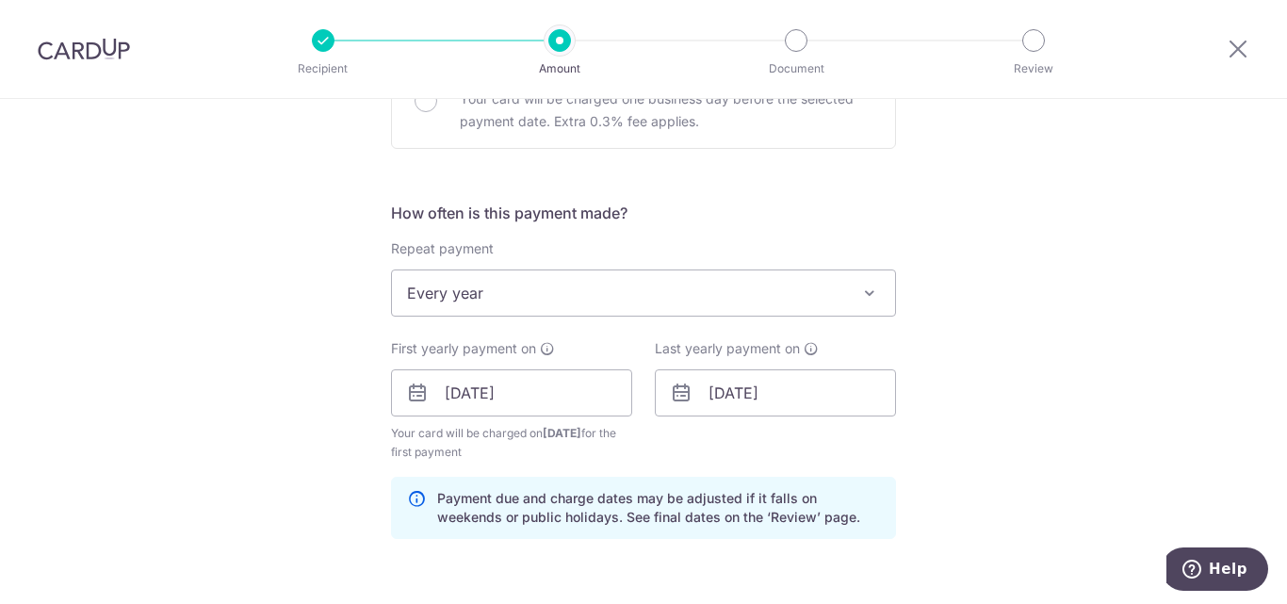
scroll to position [1097, 0]
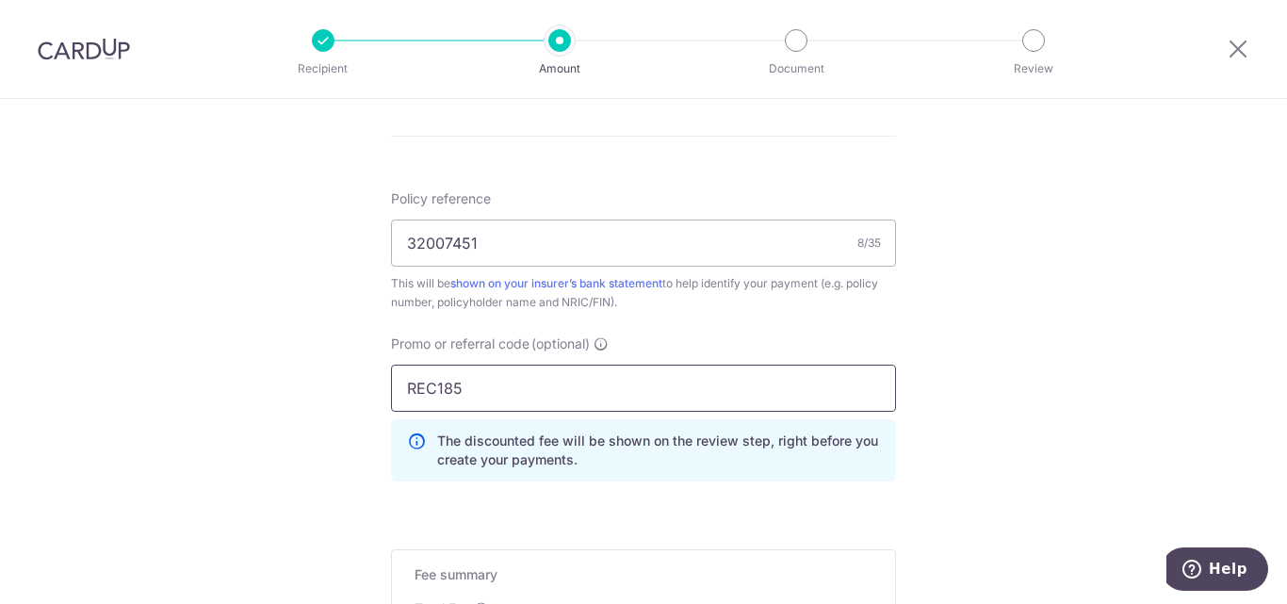
drag, startPoint x: 496, startPoint y: 378, endPoint x: 252, endPoint y: 343, distance: 247.4
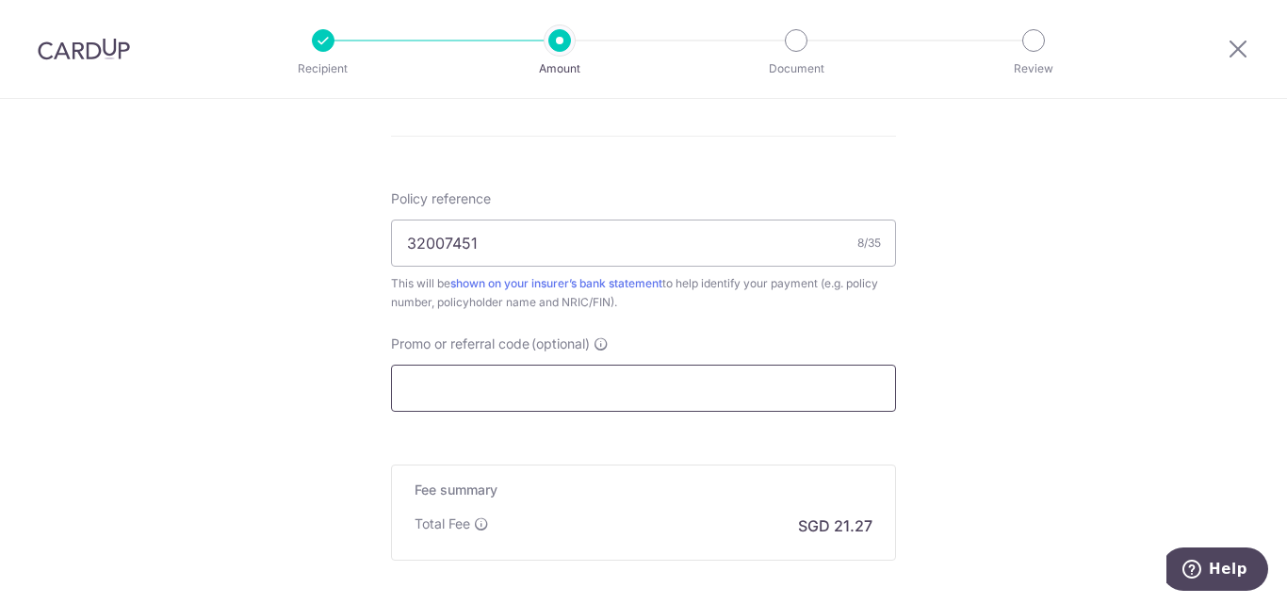
scroll to position [1295, 0]
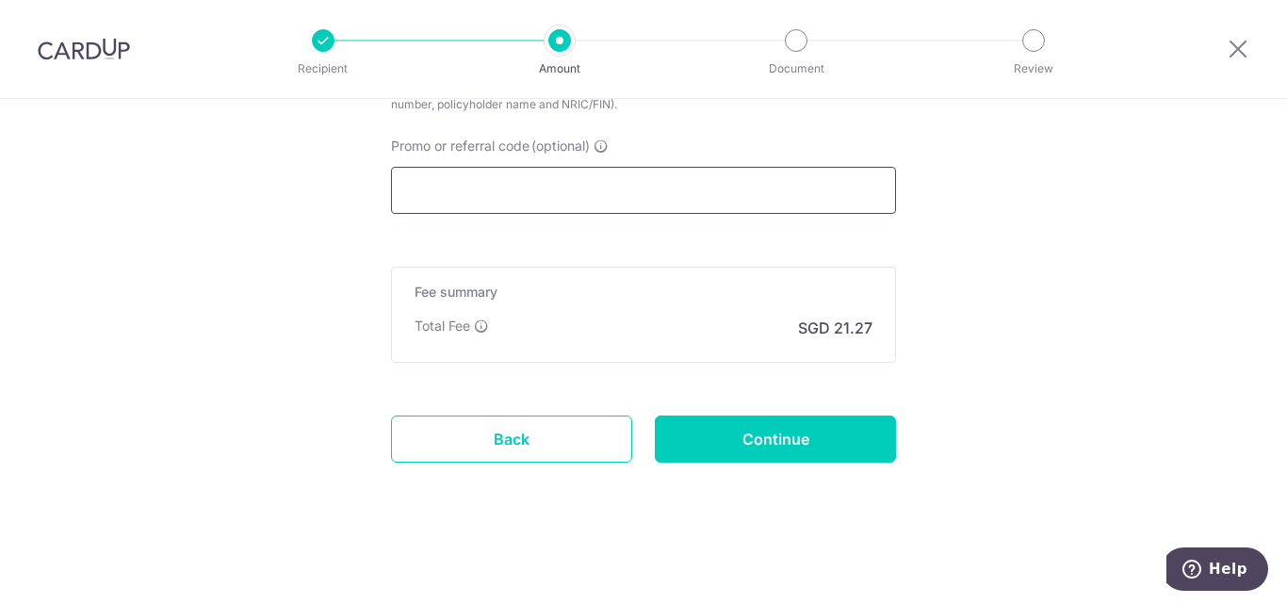
click at [522, 188] on input "Promo or referral code (optional)" at bounding box center [643, 190] width 505 height 47
paste input "REC185"
type input "REC185"
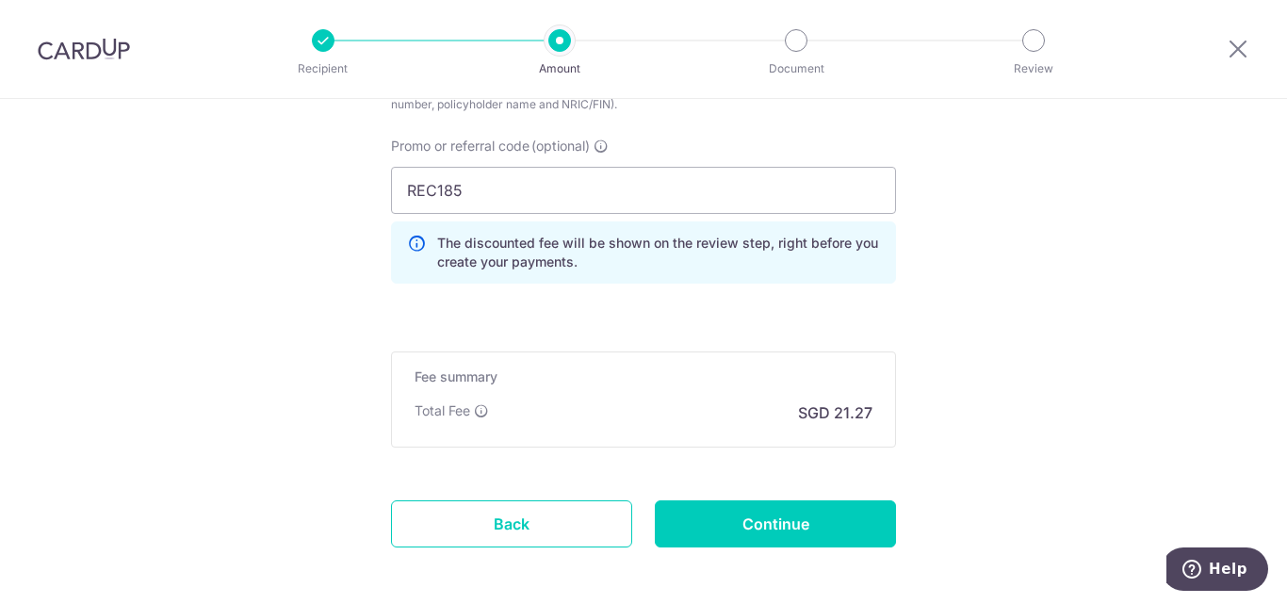
click at [597, 290] on div "Promo or referral code (optional) REC185 The discounted fee will be shown on th…" at bounding box center [644, 218] width 528 height 162
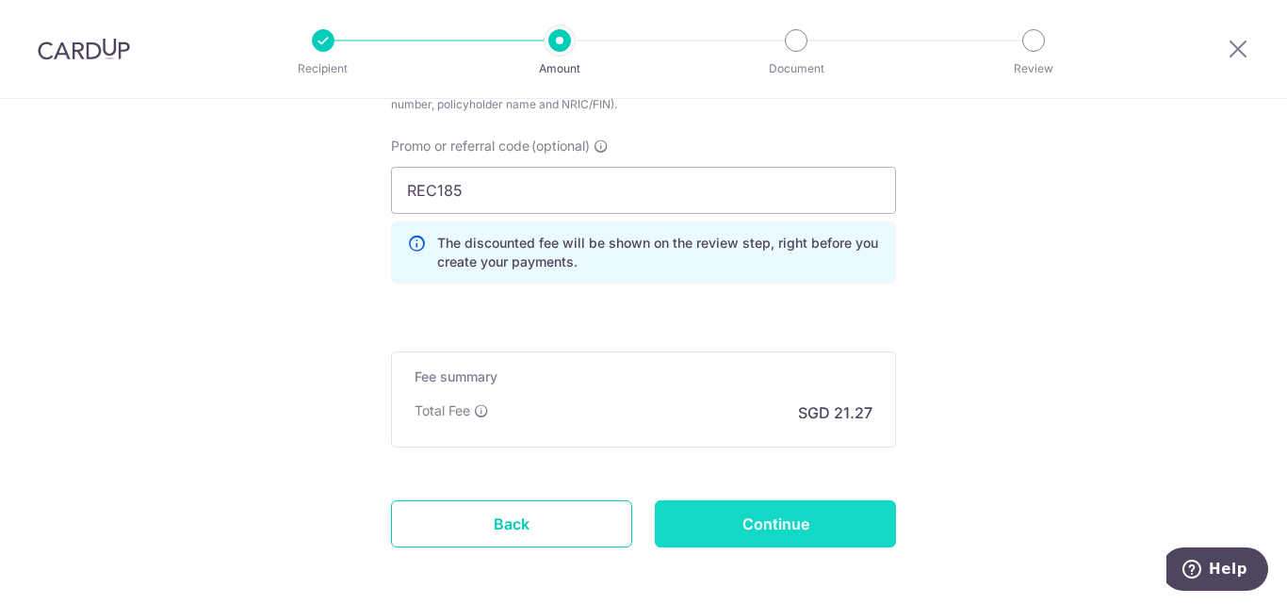
click at [720, 519] on input "Continue" at bounding box center [775, 523] width 241 height 47
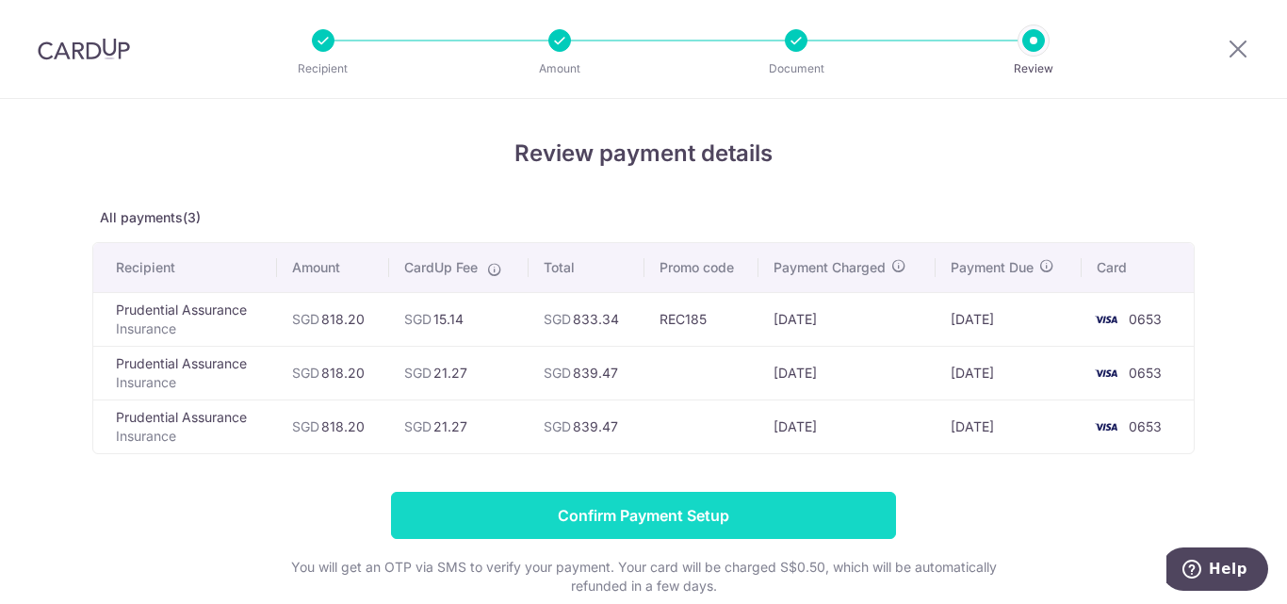
scroll to position [167, 0]
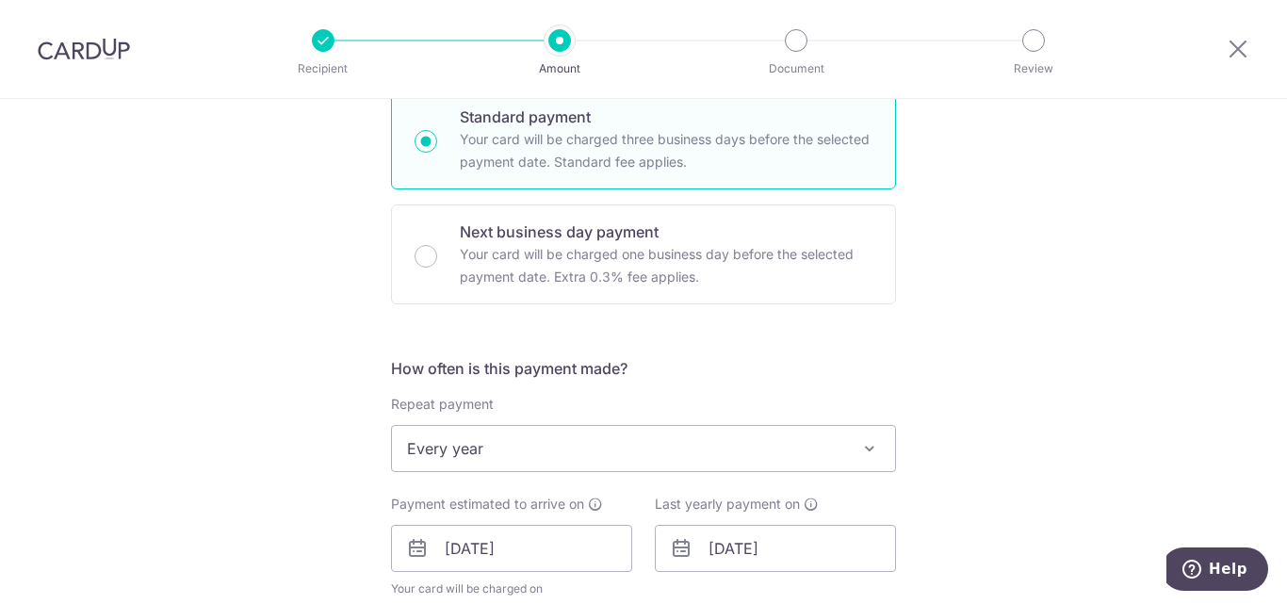
scroll to position [565, 0]
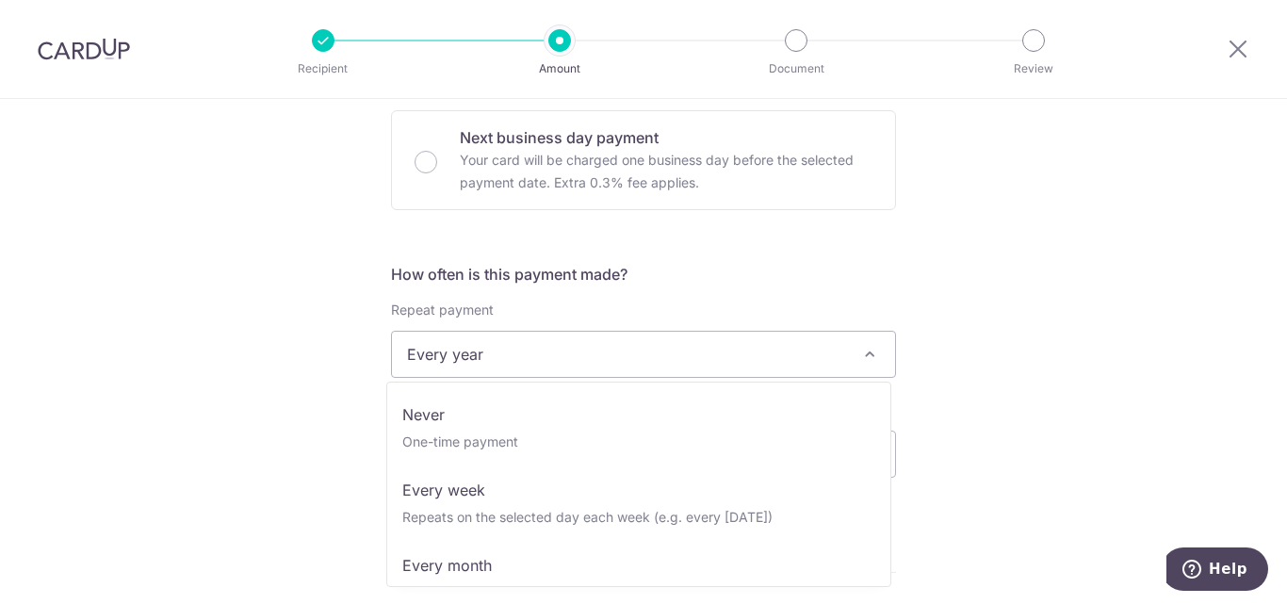
click at [586, 359] on span "Every year" at bounding box center [643, 354] width 503 height 45
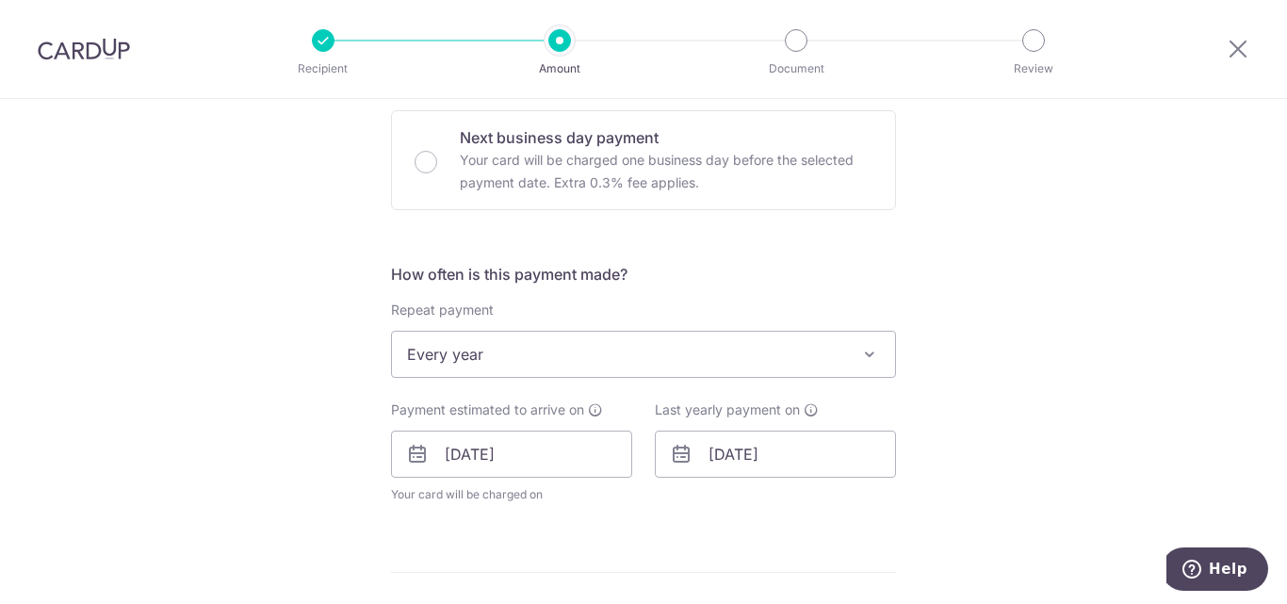
click at [586, 359] on span "Every year" at bounding box center [643, 354] width 503 height 45
click at [747, 463] on input "[DATE]" at bounding box center [775, 453] width 241 height 47
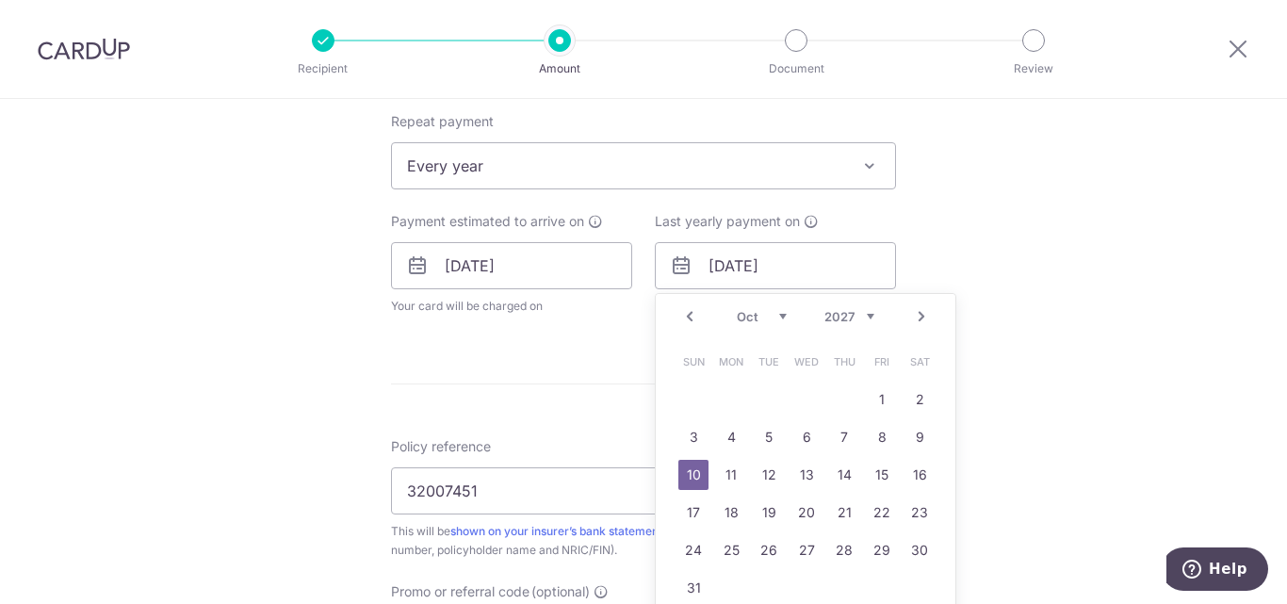
click at [859, 315] on select "2025 2026 2027 2028 2029 2030 2031 2032 2033 2034 2035" at bounding box center [849, 316] width 50 height 15
drag, startPoint x: 878, startPoint y: 438, endPoint x: 890, endPoint y: 423, distance: 19.4
click at [877, 437] on link "9" at bounding box center [882, 437] width 30 height 30
type input "09/10/2026"
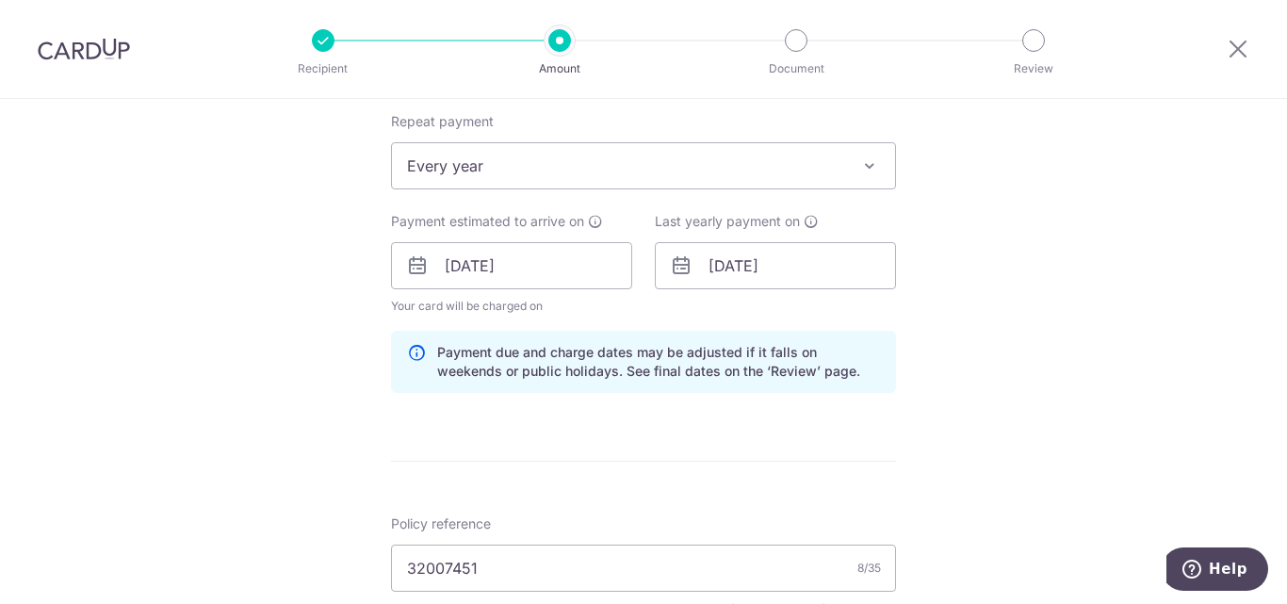
click at [1003, 348] on div "Tell us more about your payment Enter payment amount SGD 818.20 818.20 Select C…" at bounding box center [643, 278] width 1287 height 1866
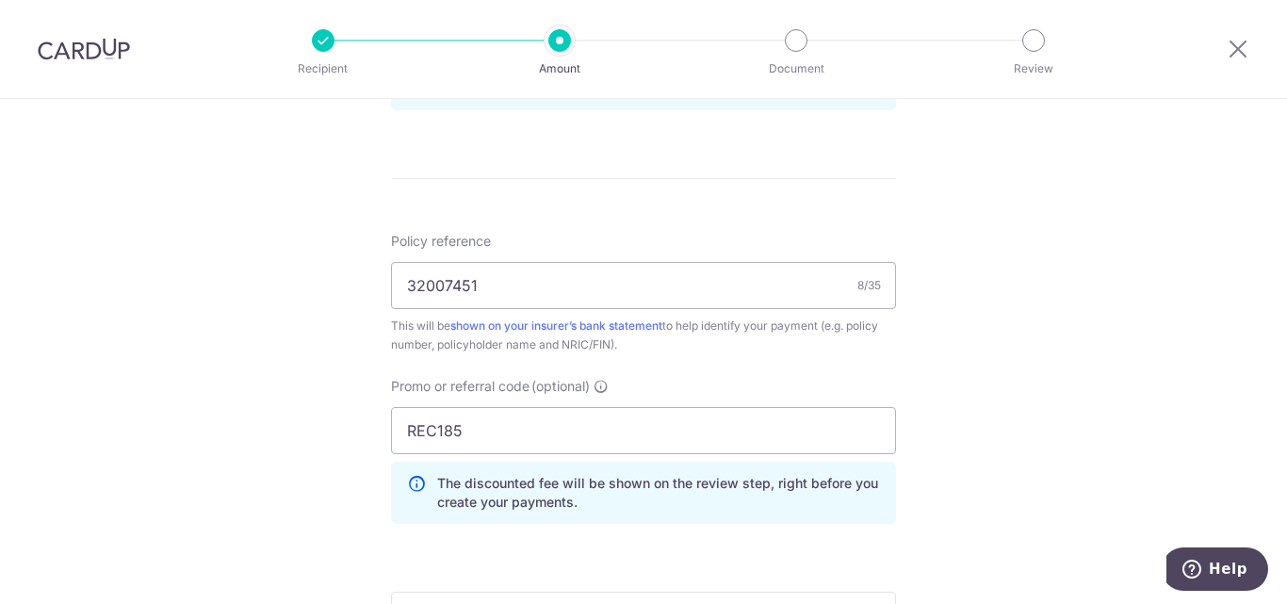
scroll to position [1319, 0]
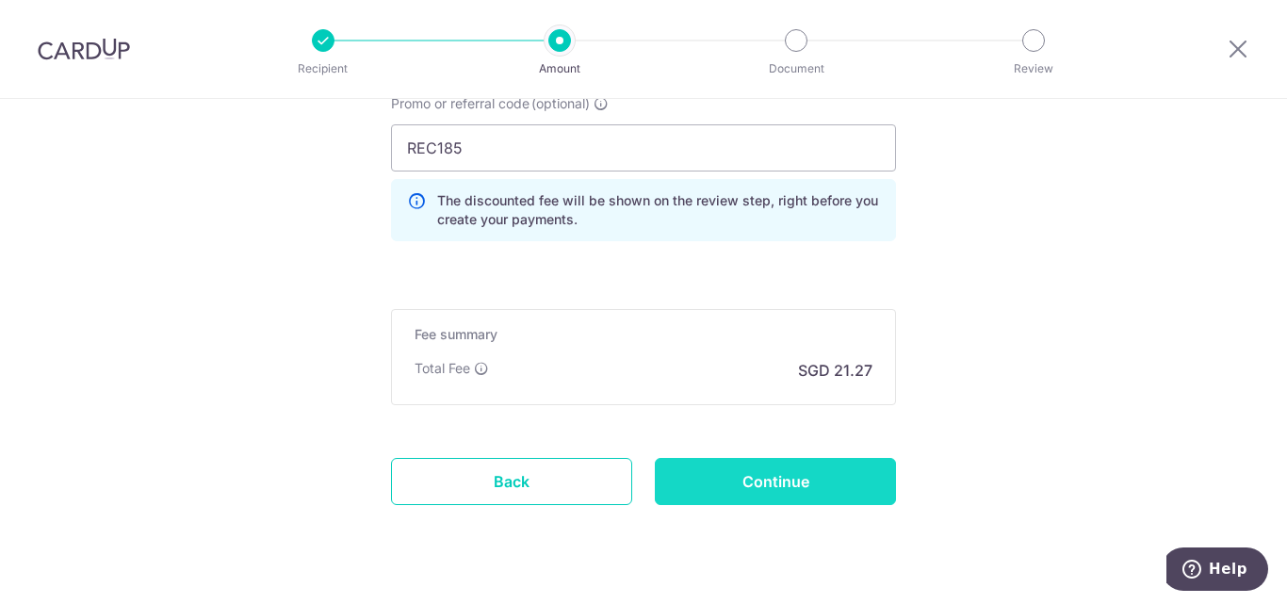
click at [788, 483] on input "Continue" at bounding box center [775, 481] width 241 height 47
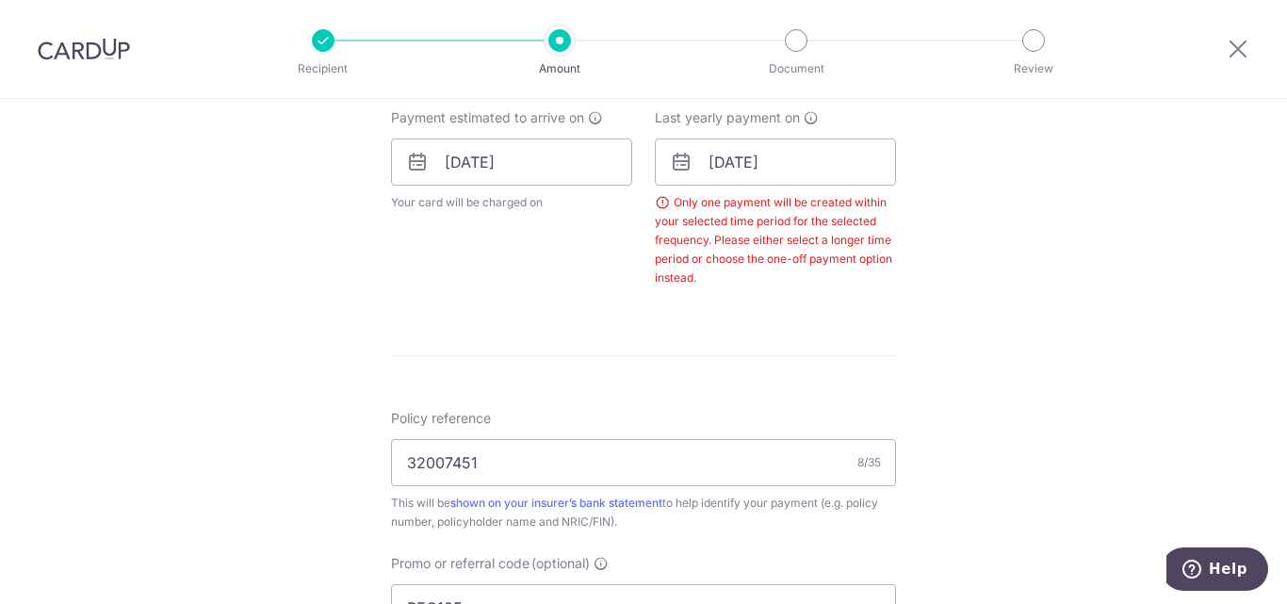
scroll to position [763, 0]
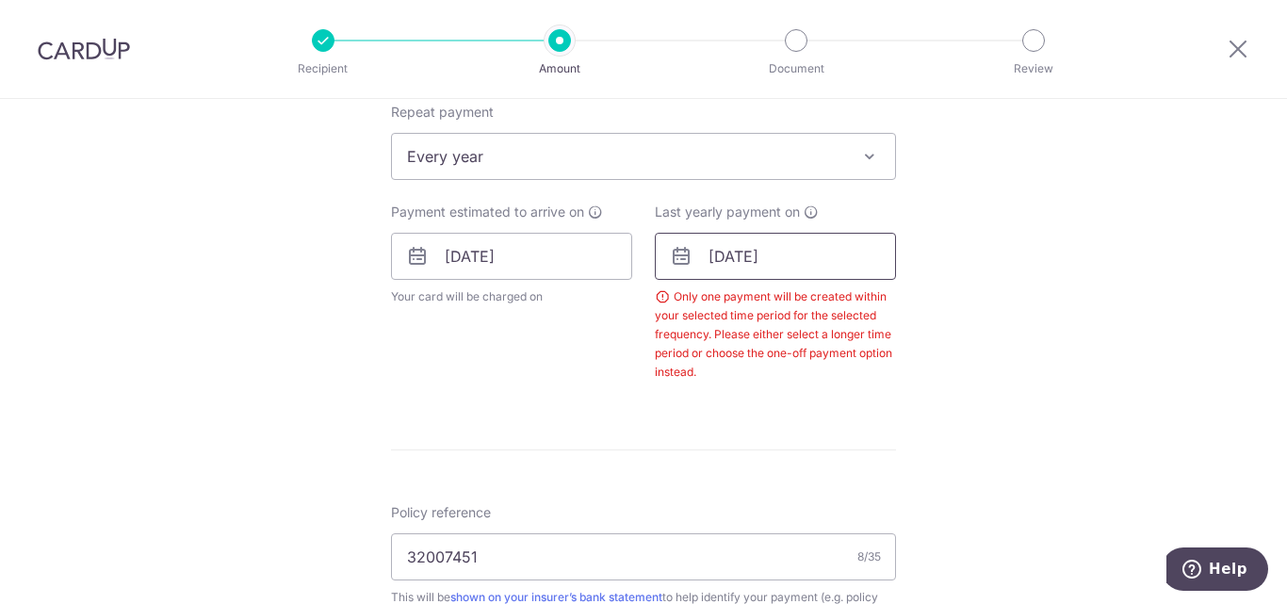
click at [724, 256] on input "[DATE]" at bounding box center [775, 256] width 241 height 47
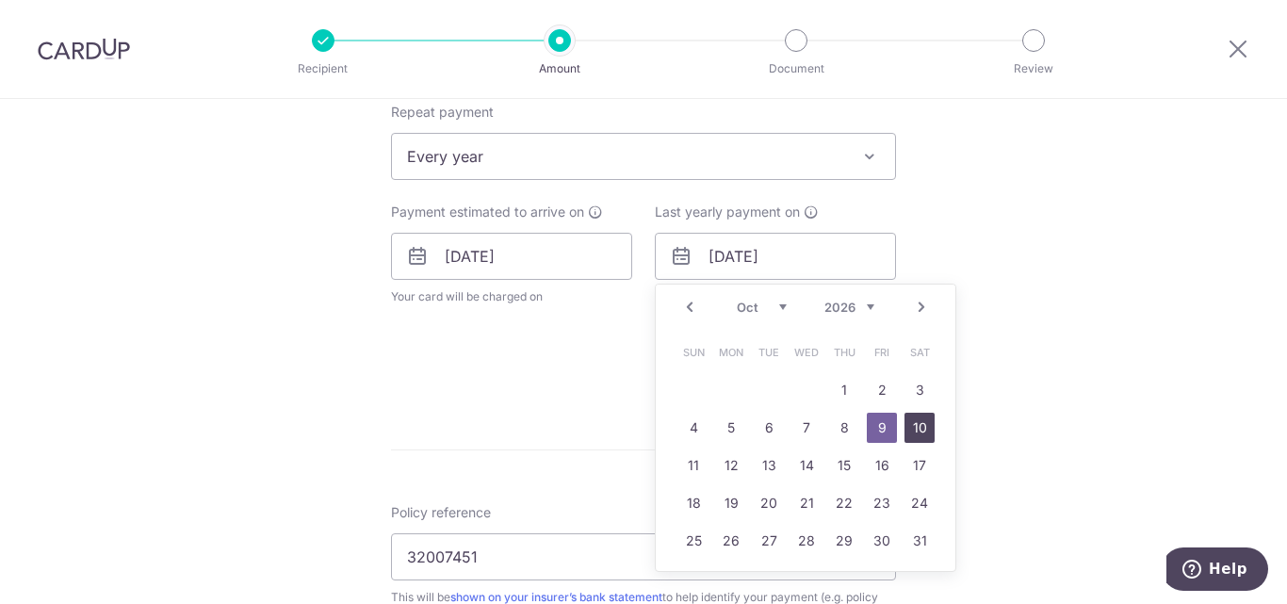
click at [920, 433] on link "10" at bounding box center [919, 428] width 30 height 30
type input "[DATE]"
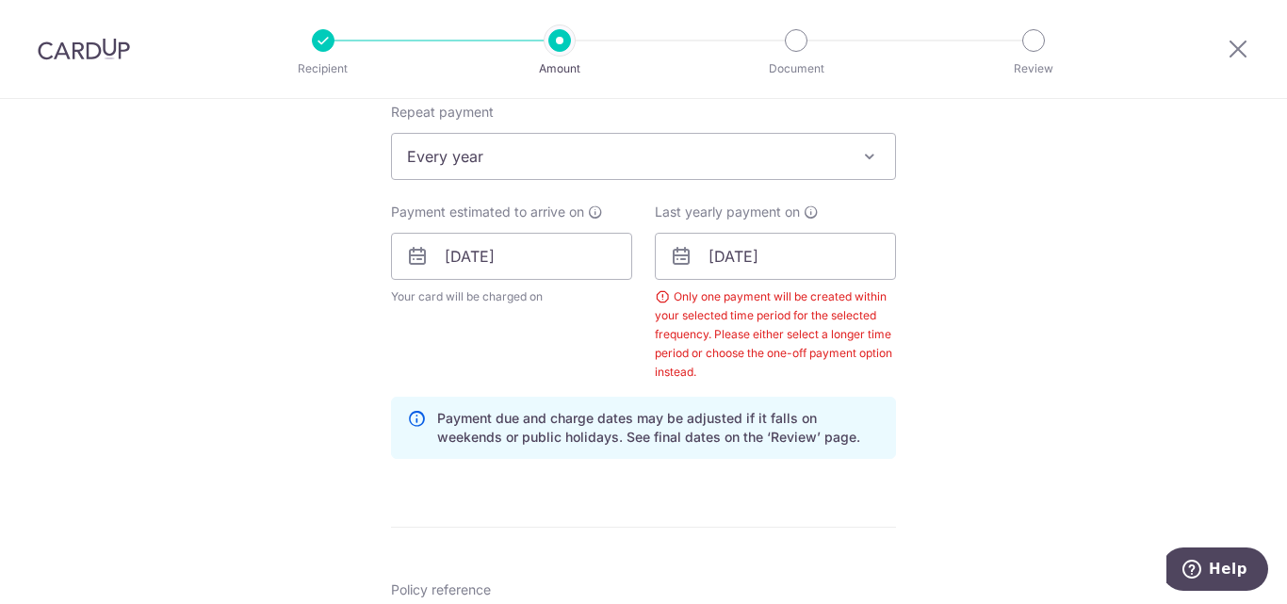
click at [982, 259] on div "Tell us more about your payment Enter payment amount SGD 818.20 818.20 Select C…" at bounding box center [643, 306] width 1287 height 1941
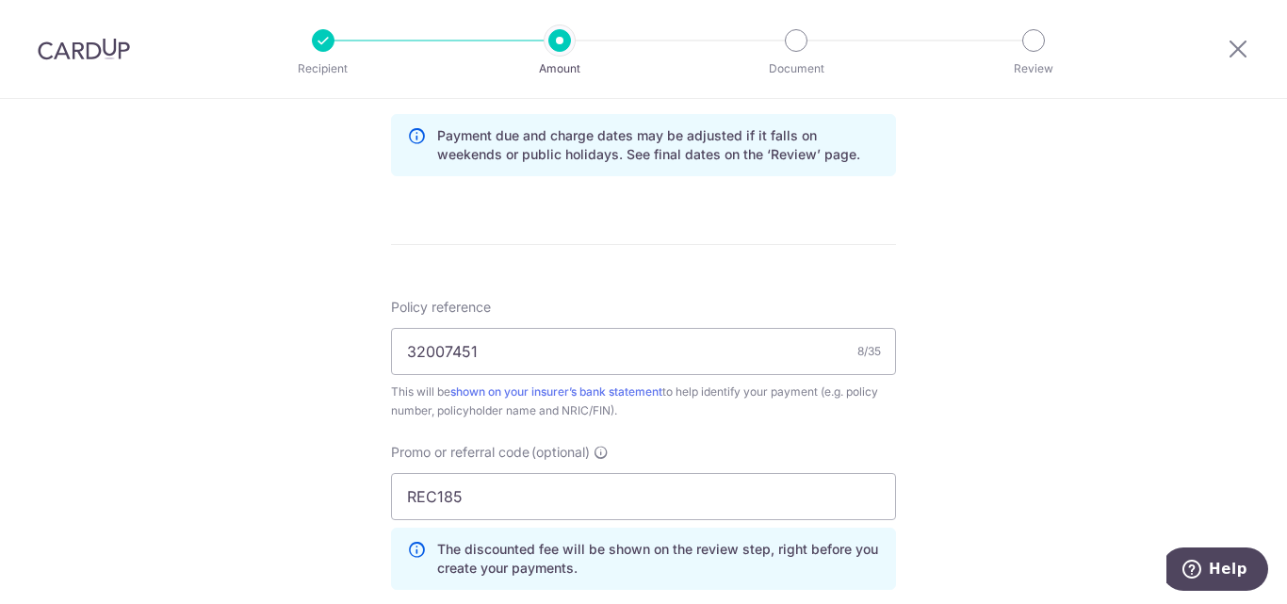
scroll to position [1422, 0]
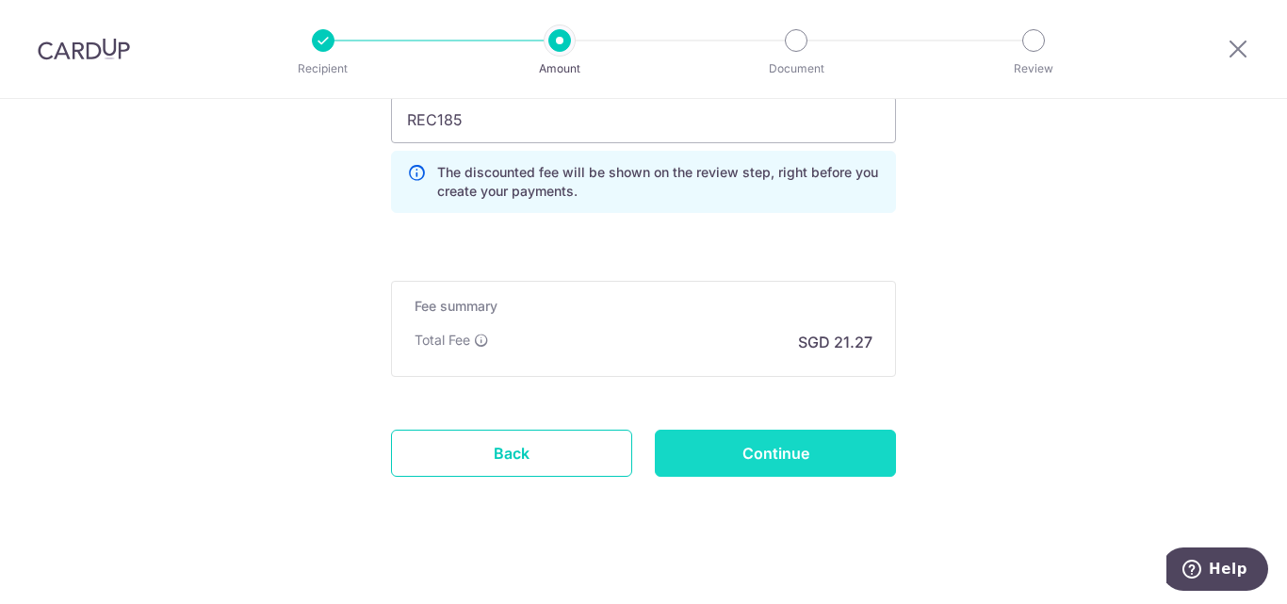
click at [772, 446] on input "Continue" at bounding box center [775, 453] width 241 height 47
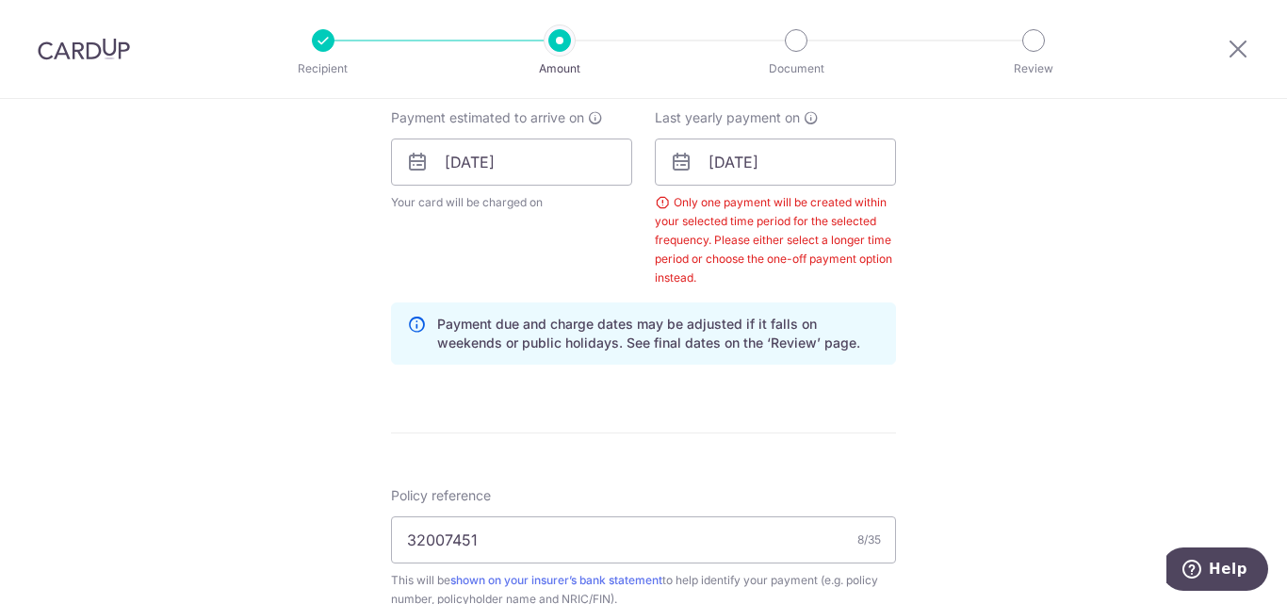
scroll to position [763, 0]
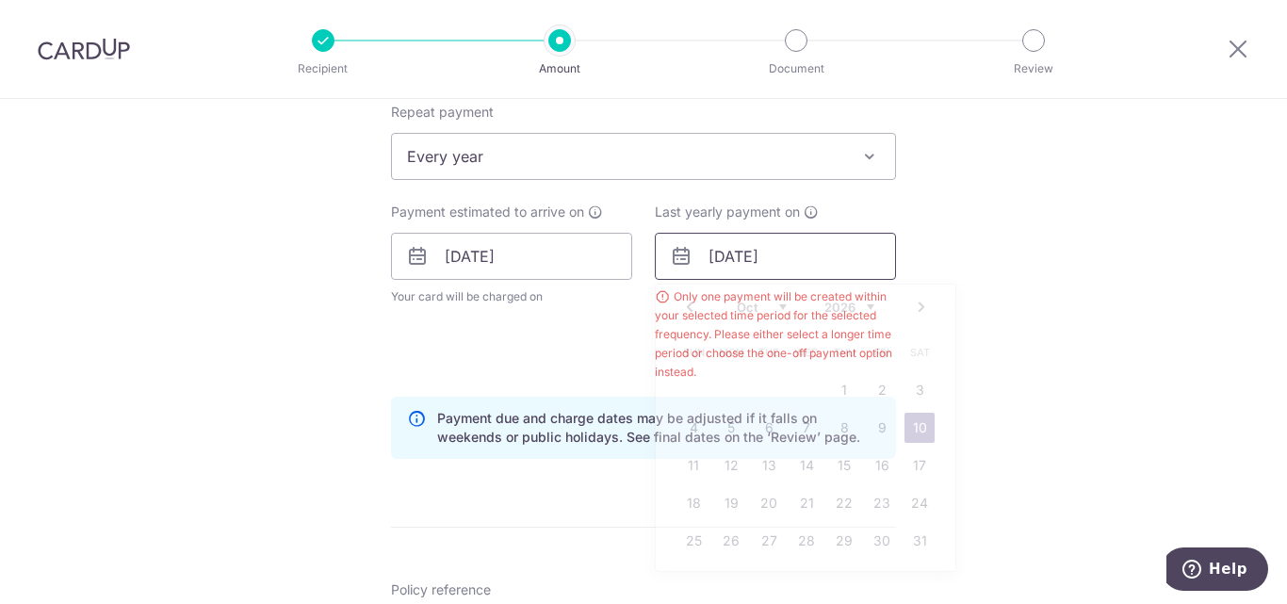
click at [811, 256] on input "[DATE]" at bounding box center [775, 256] width 241 height 47
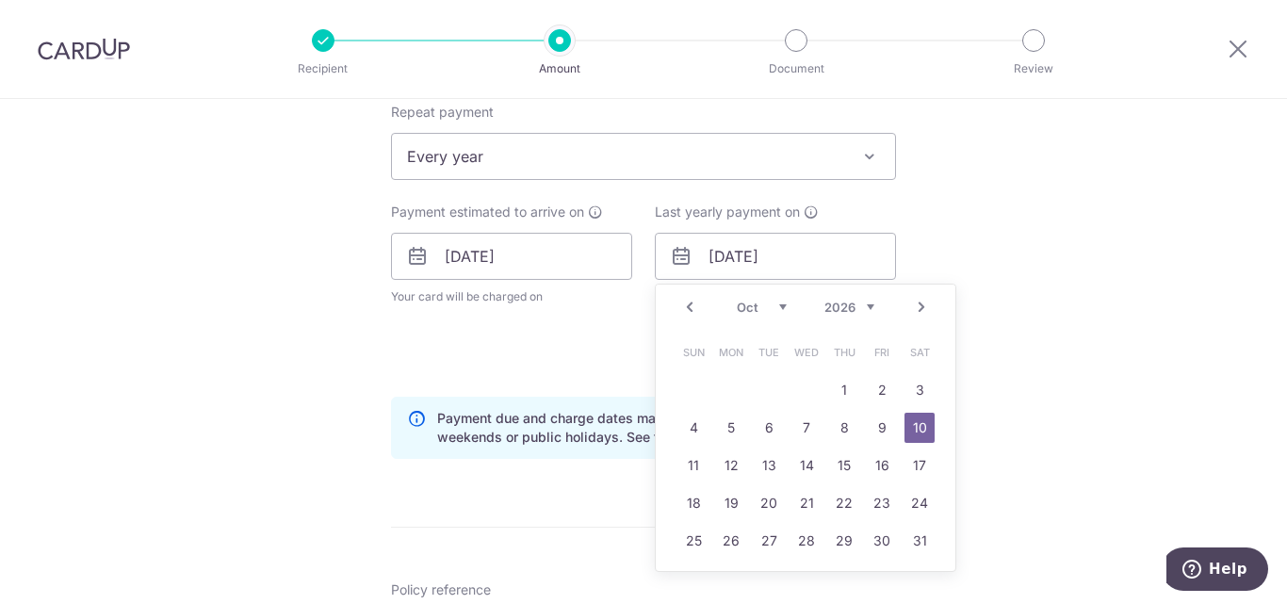
click at [914, 423] on link "10" at bounding box center [919, 428] width 30 height 30
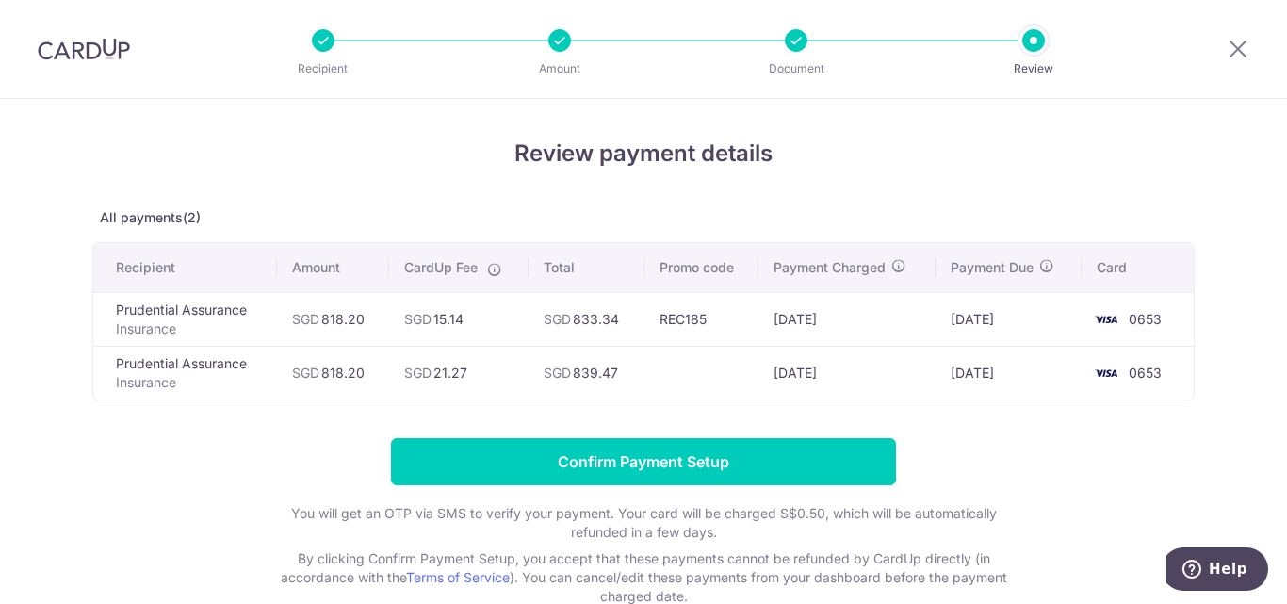
scroll to position [113, 0]
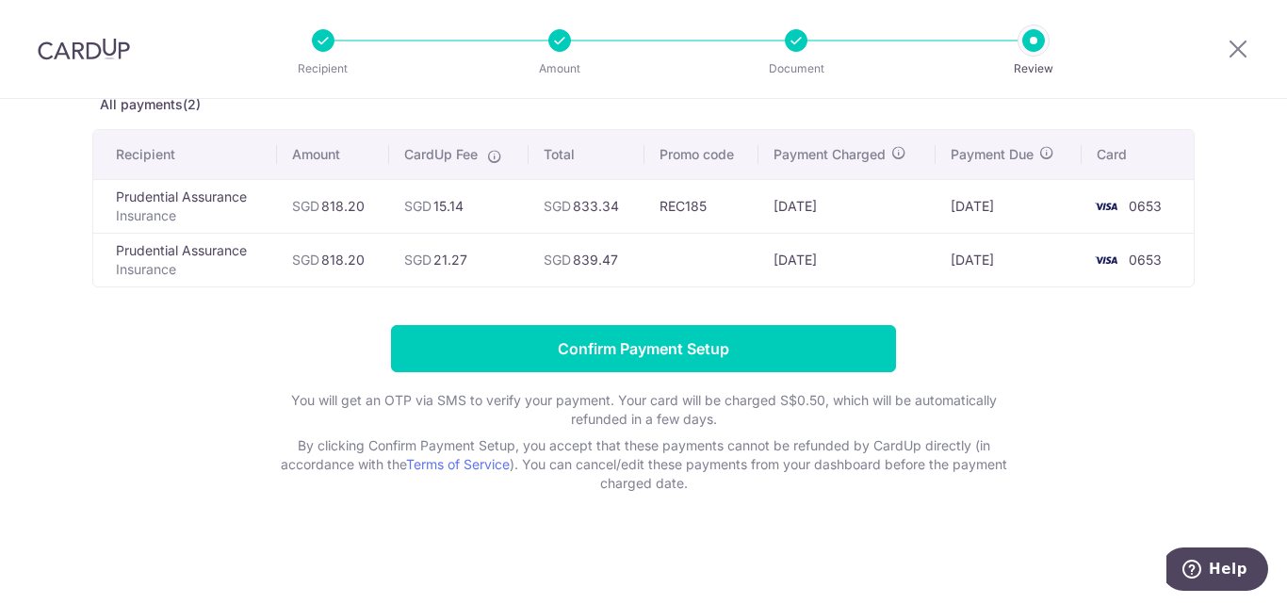
click at [1054, 330] on form "Confirm Payment Setup You will get an OTP via SMS to verify your payment. Your …" at bounding box center [643, 409] width 1102 height 168
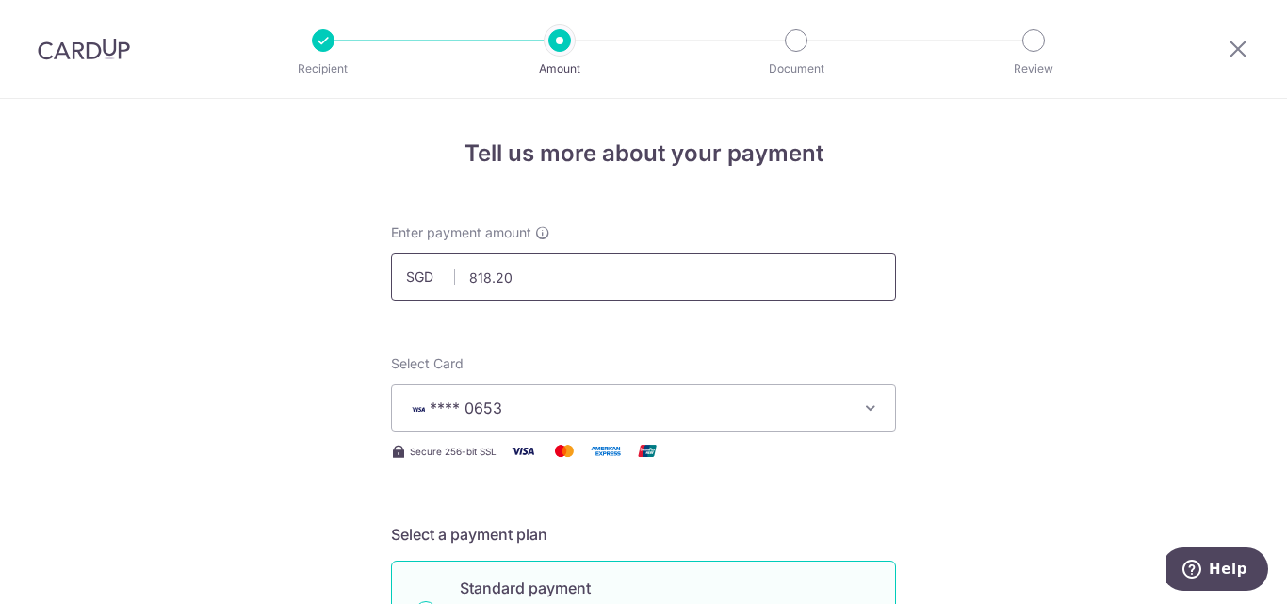
drag, startPoint x: 510, startPoint y: 275, endPoint x: 384, endPoint y: 260, distance: 126.2
click at [385, 261] on div "Enter payment amount SGD 818.20 818.20" at bounding box center [644, 261] width 528 height 77
paste input "5"
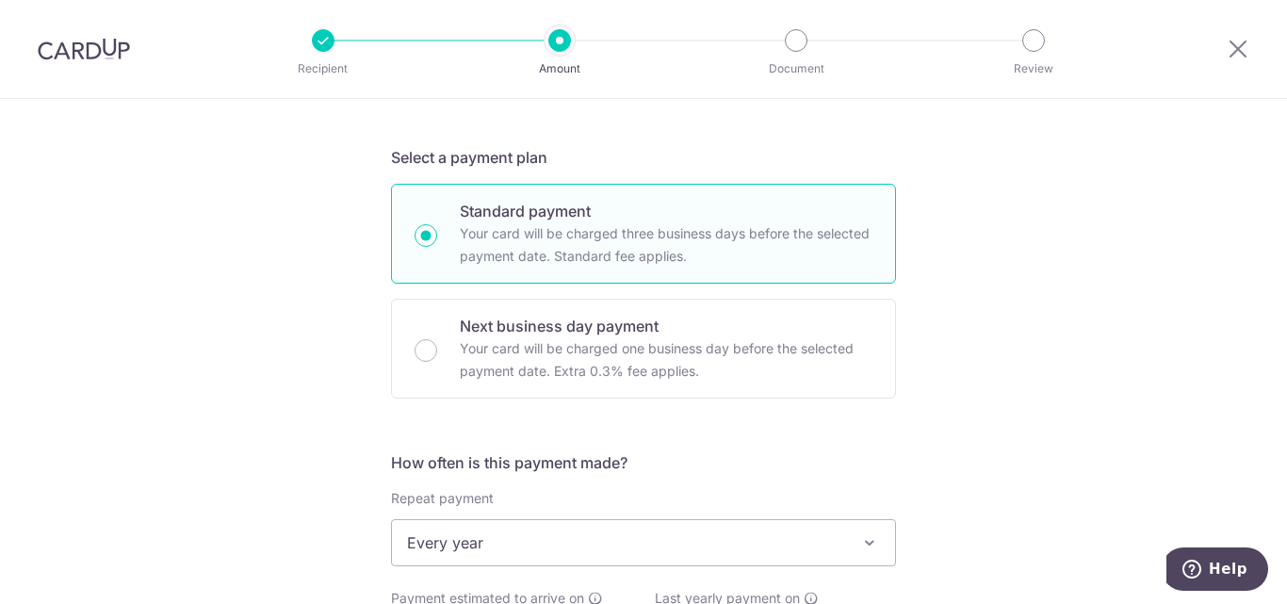
scroll to position [659, 0]
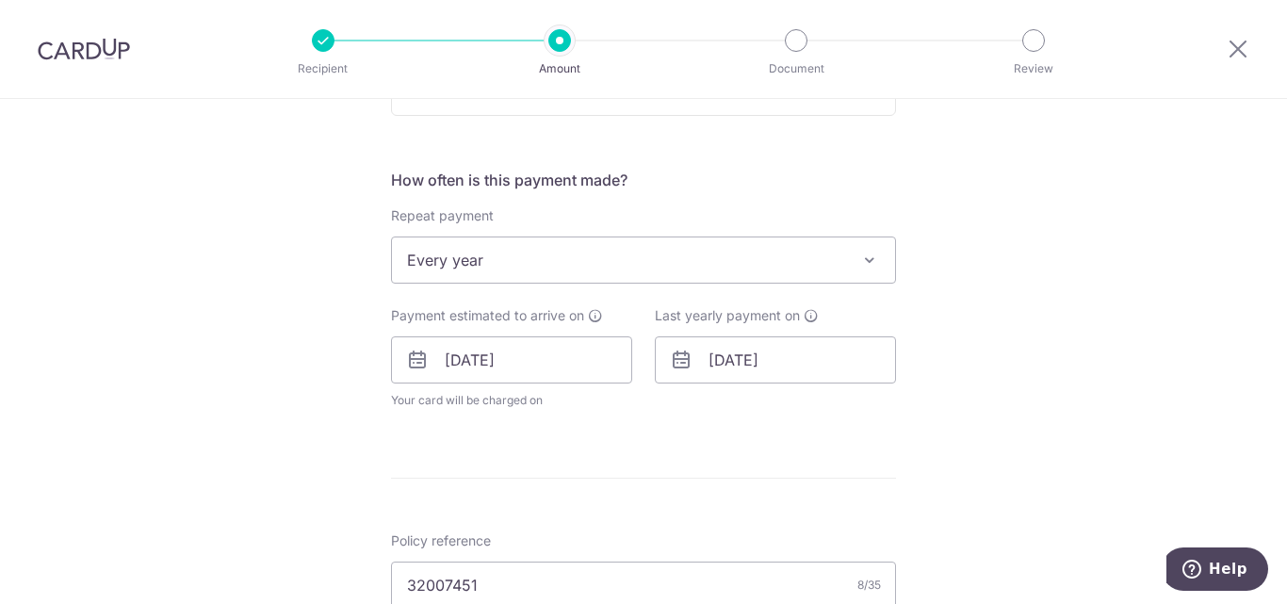
click at [642, 265] on span "Every year" at bounding box center [643, 259] width 503 height 45
type input "815.00"
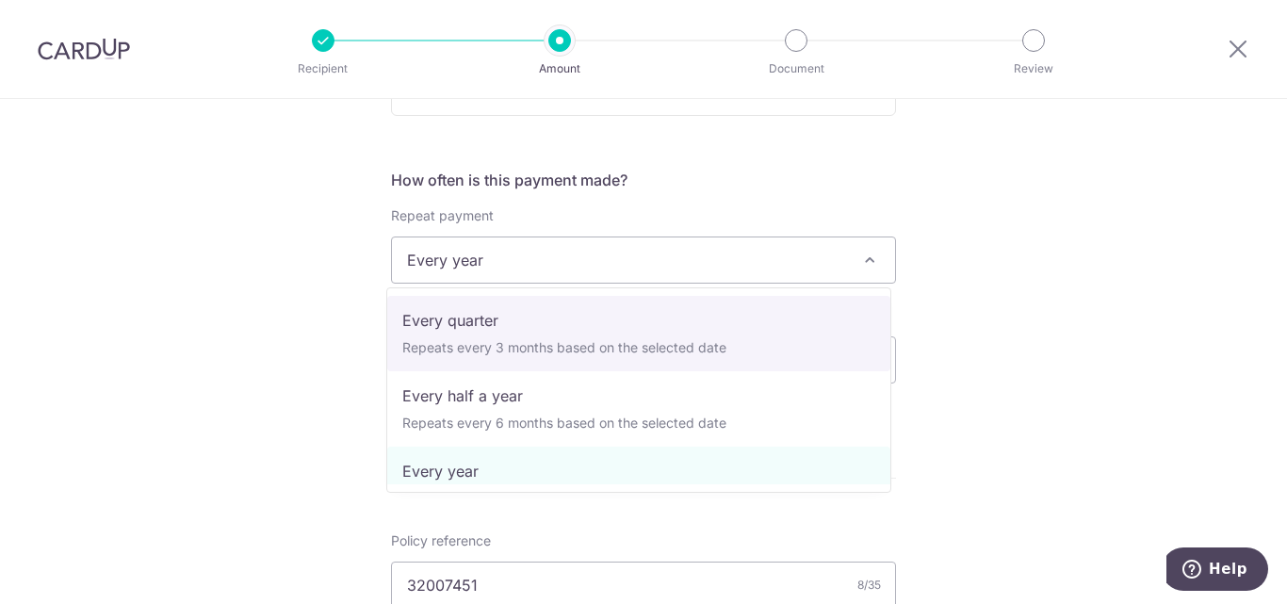
scroll to position [0, 0]
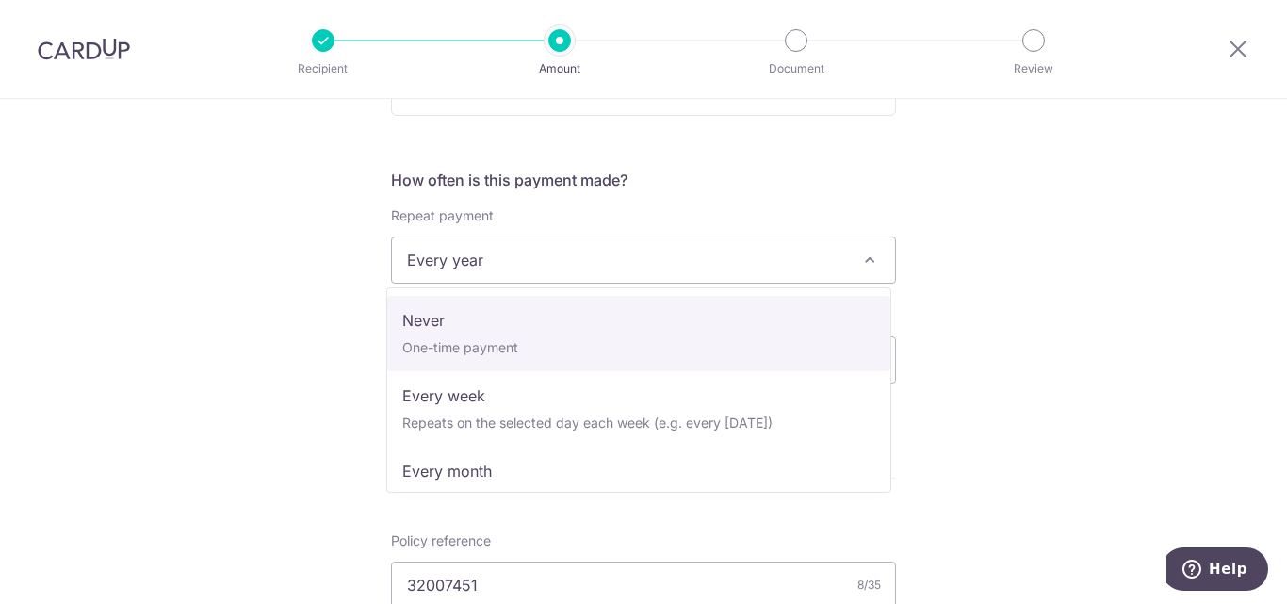
select select "1"
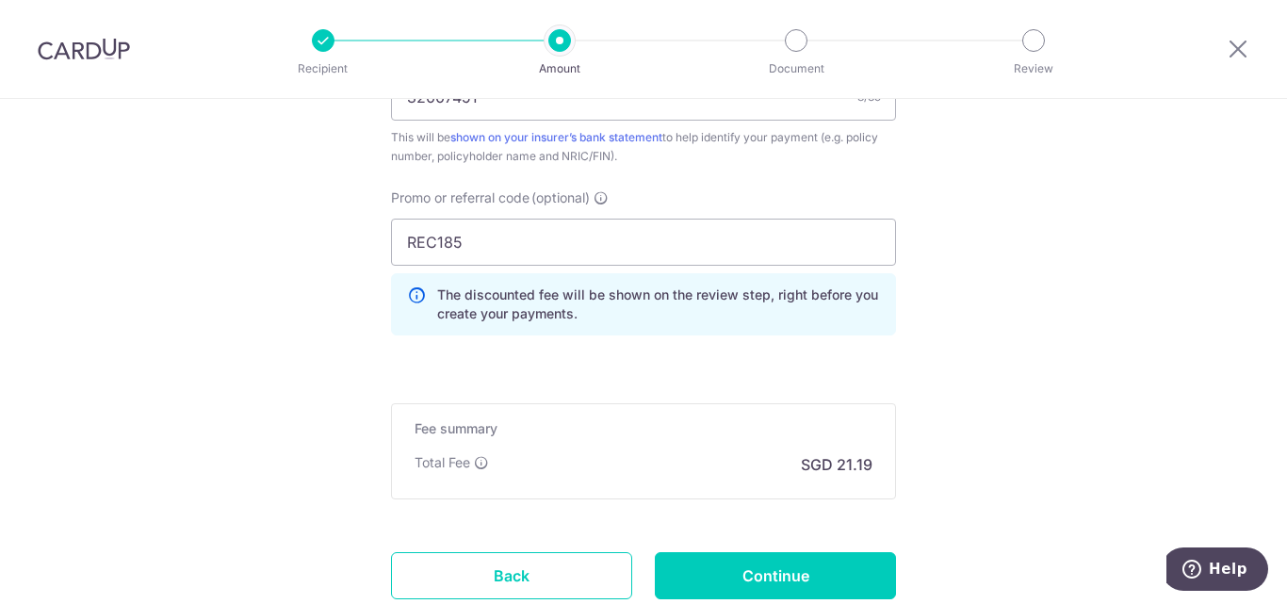
scroll to position [1319, 0]
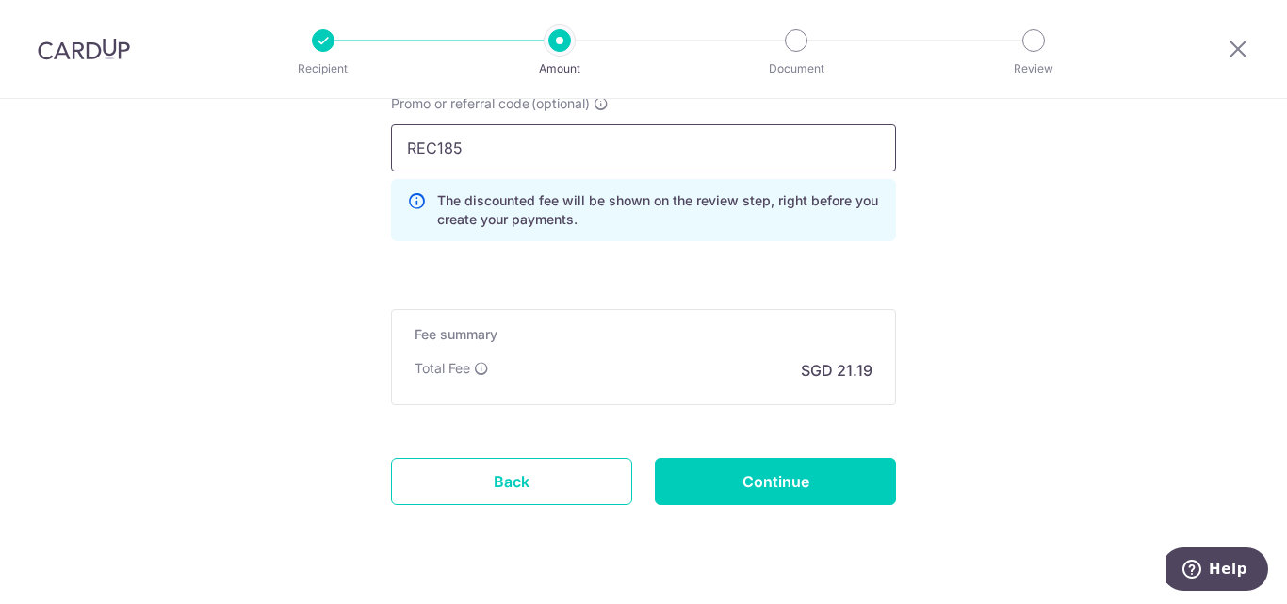
drag, startPoint x: 490, startPoint y: 146, endPoint x: 301, endPoint y: 118, distance: 190.5
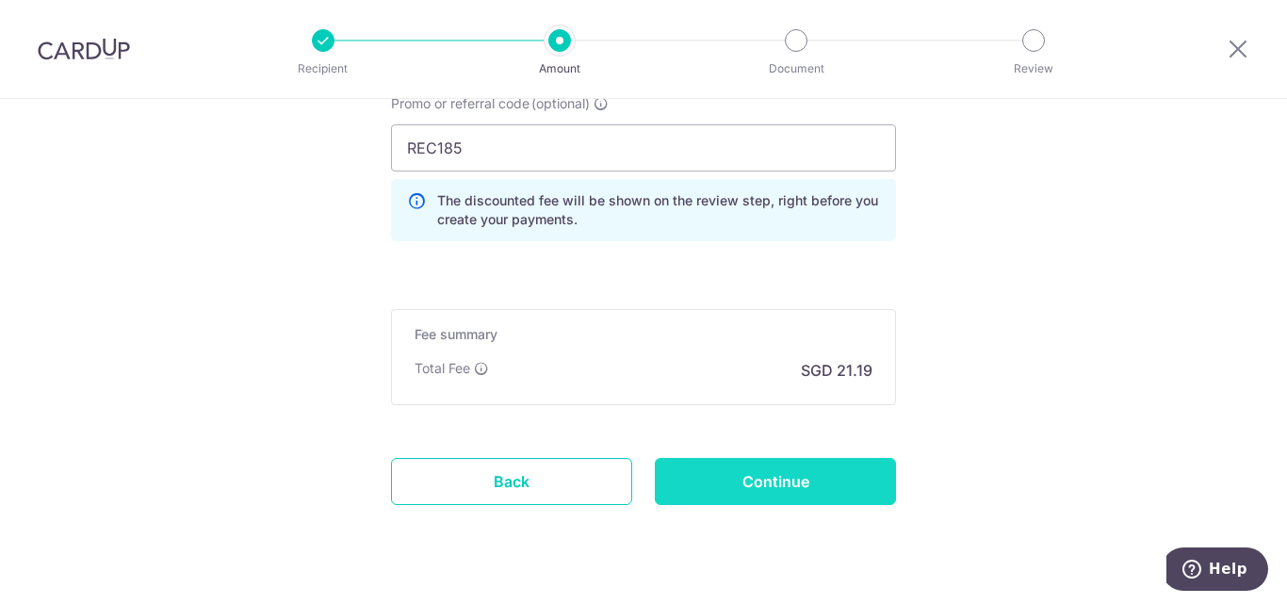
click at [822, 492] on input "Continue" at bounding box center [775, 481] width 241 height 47
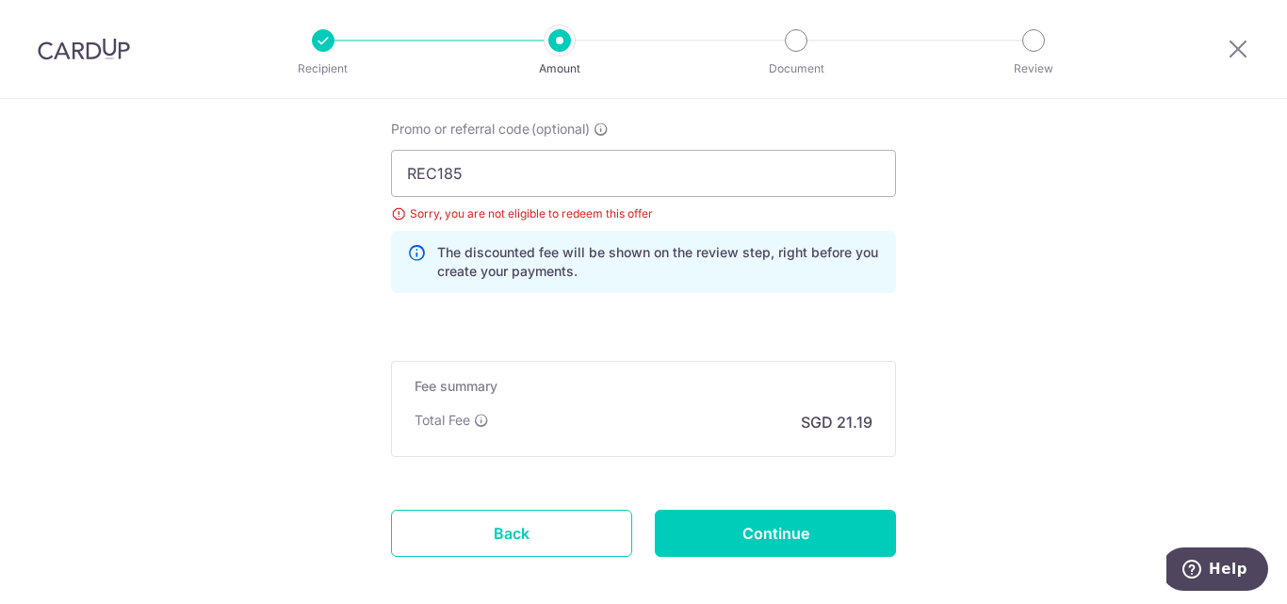
scroll to position [1105, 0]
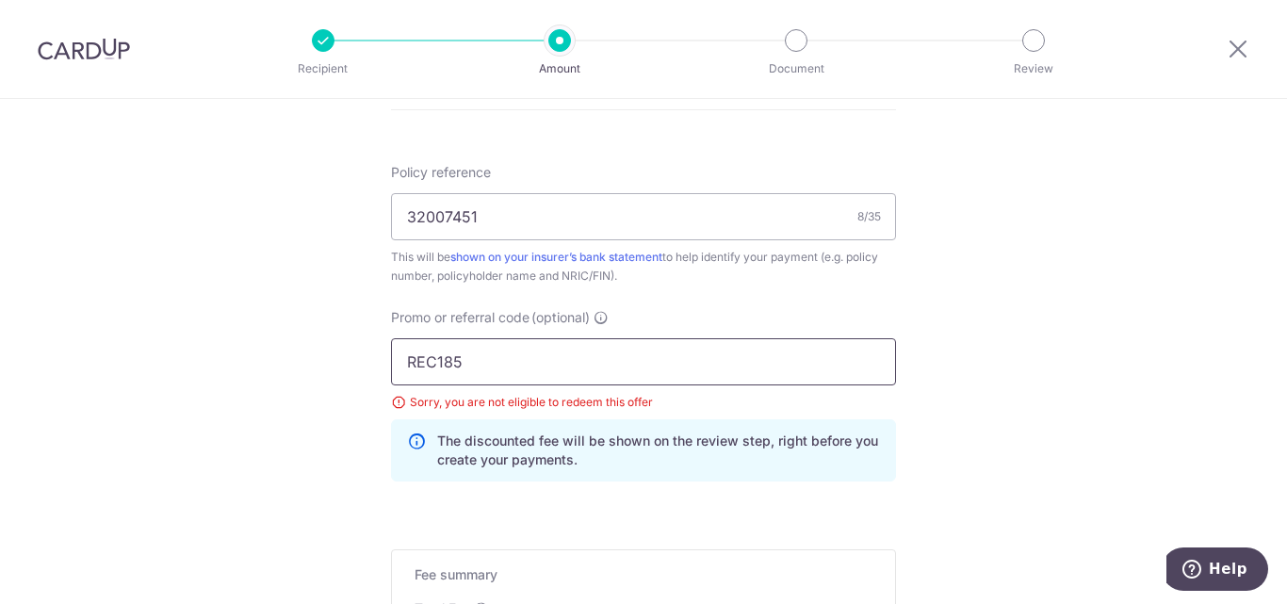
drag, startPoint x: 498, startPoint y: 370, endPoint x: 259, endPoint y: 351, distance: 240.0
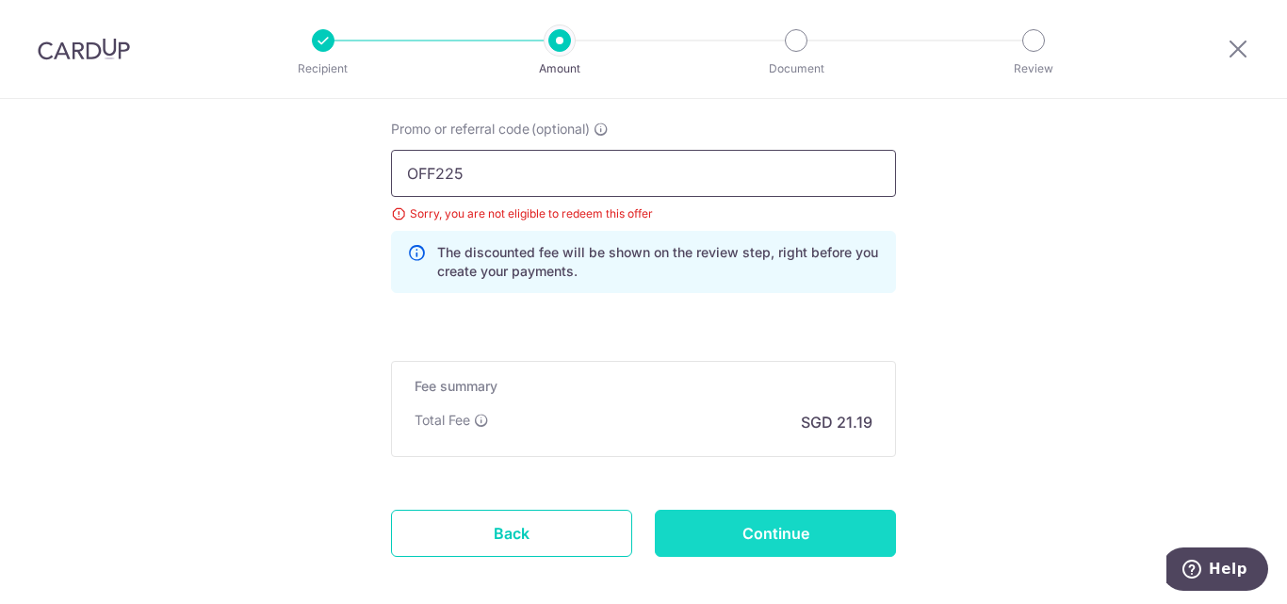
type input "OFF225"
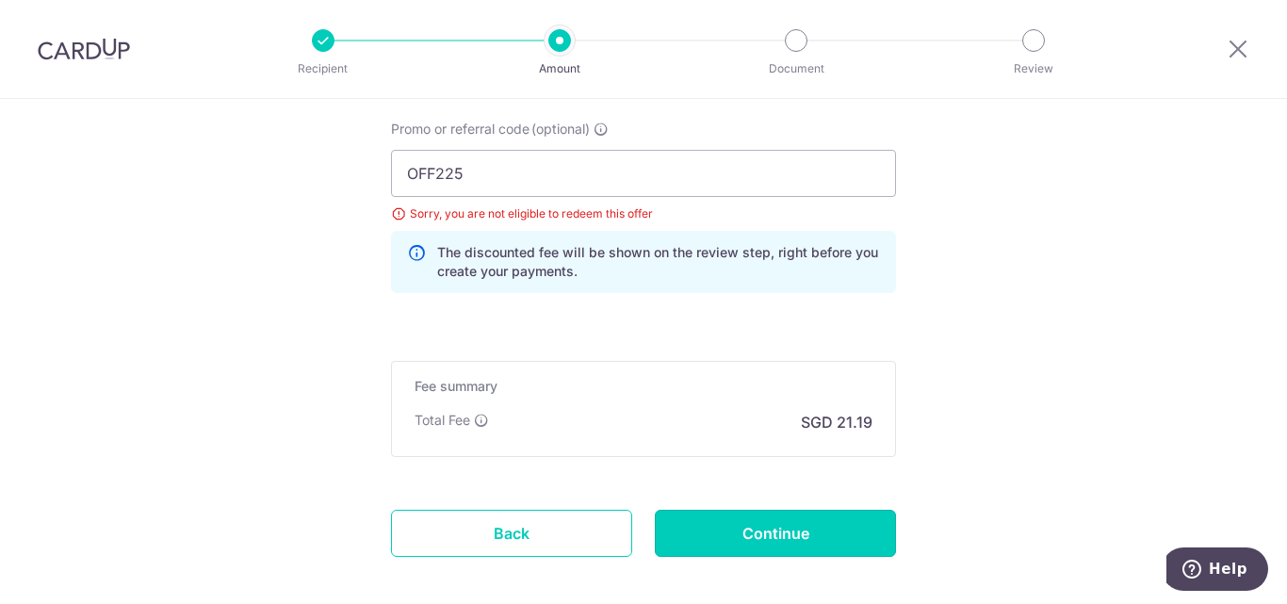
click at [799, 542] on input "Continue" at bounding box center [775, 533] width 241 height 47
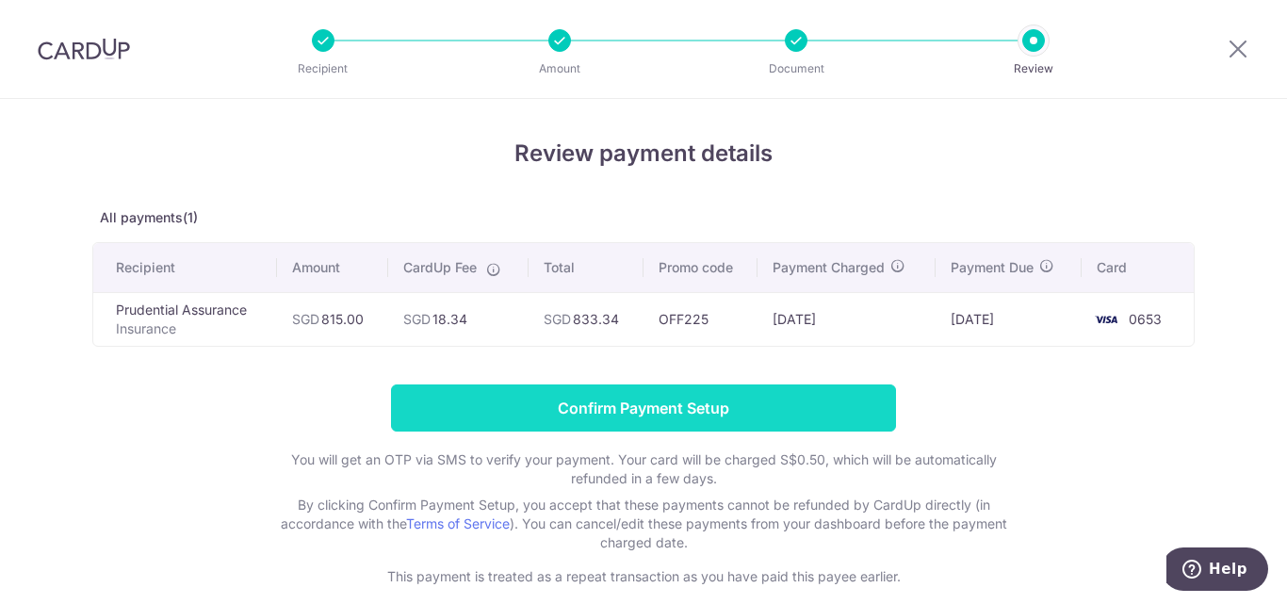
click at [650, 414] on input "Confirm Payment Setup" at bounding box center [643, 407] width 505 height 47
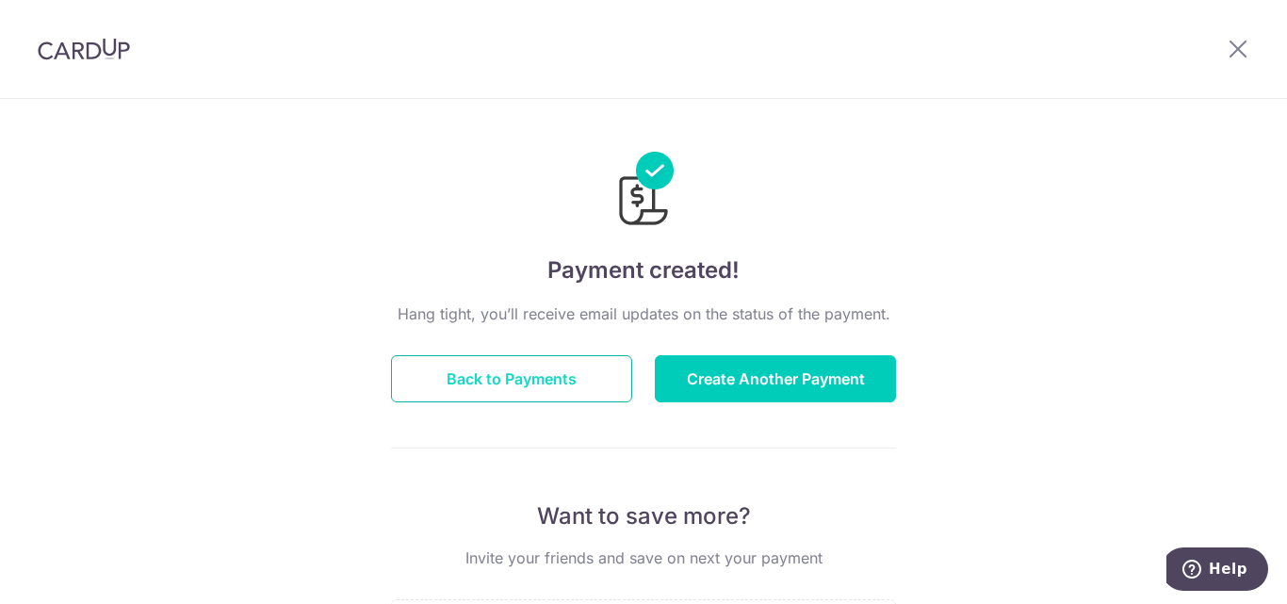
click at [542, 370] on button "Back to Payments" at bounding box center [511, 378] width 241 height 47
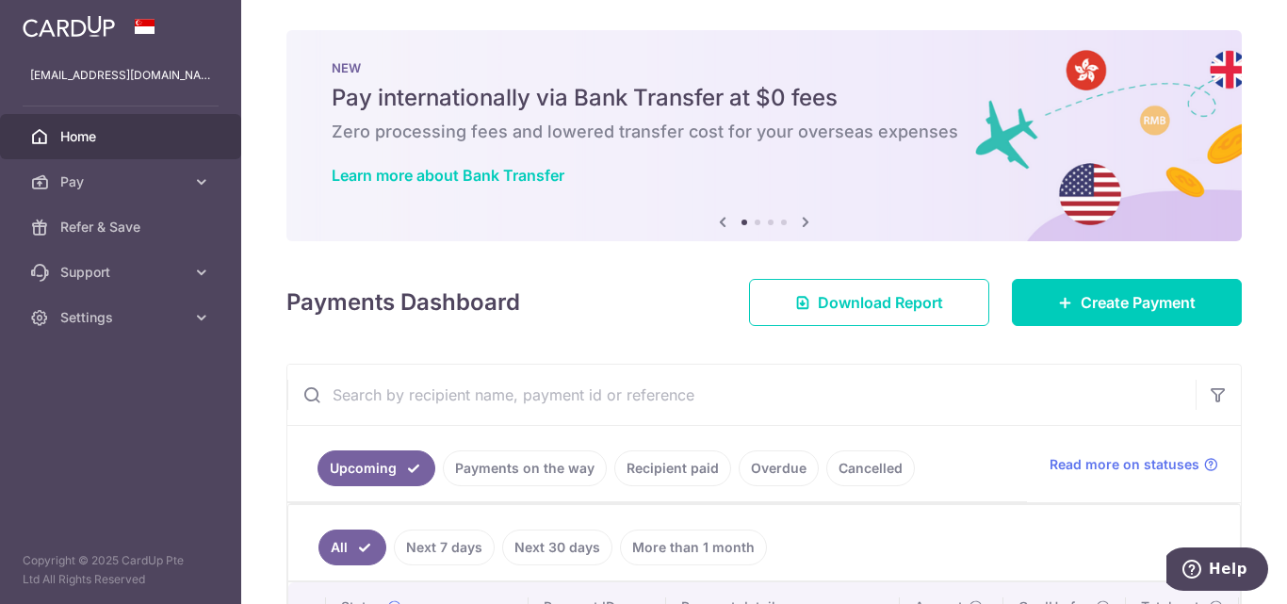
scroll to position [198, 0]
